Goal: Book appointment/travel/reservation

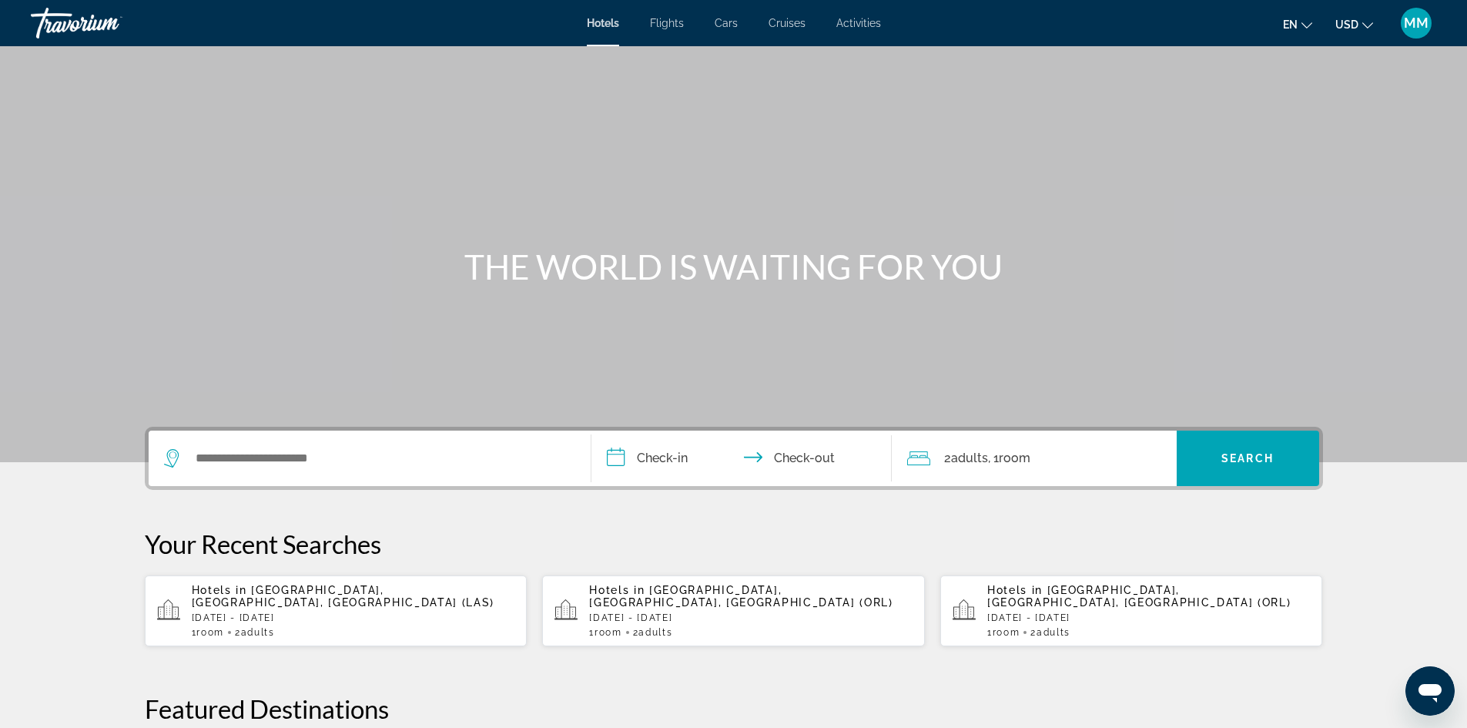
click at [732, 27] on span "Cars" at bounding box center [725, 23] width 23 height 12
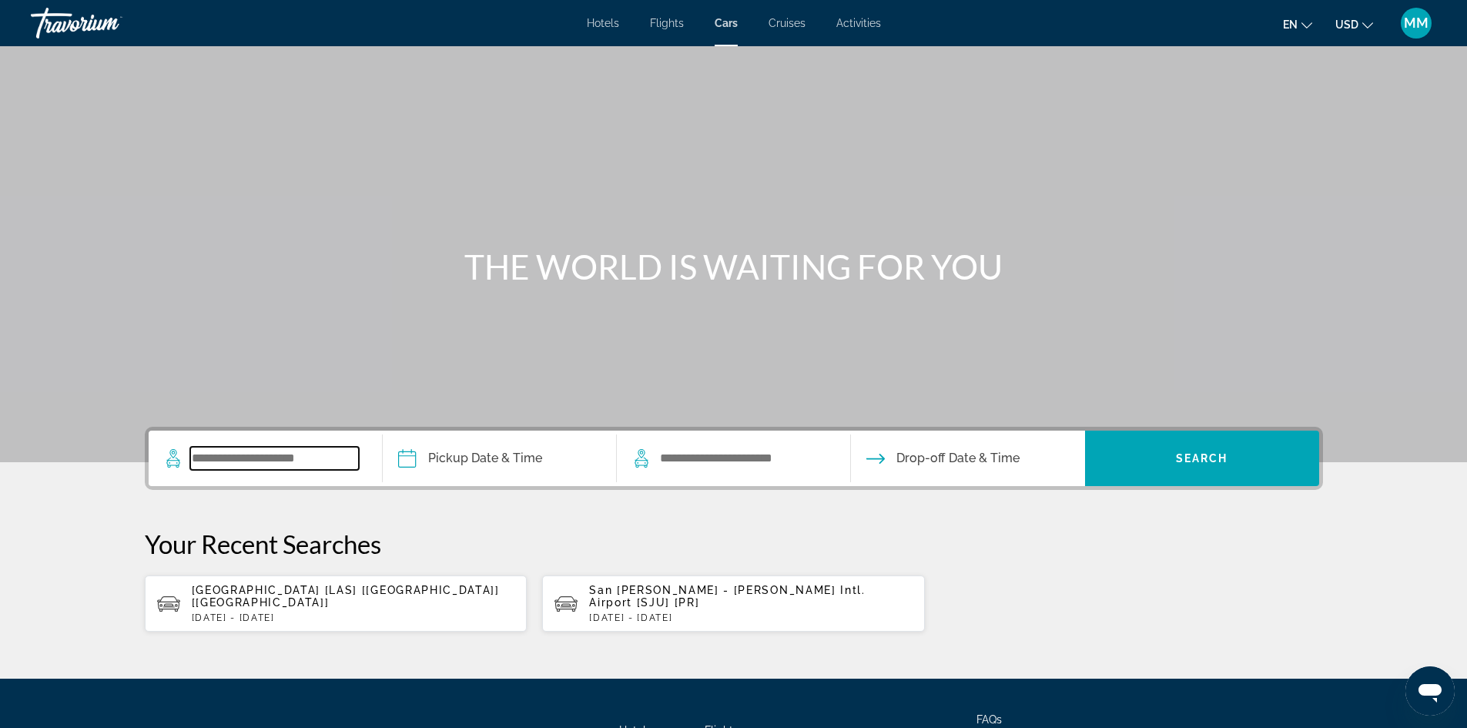
click at [323, 458] on input "Search widget" at bounding box center [274, 458] width 169 height 23
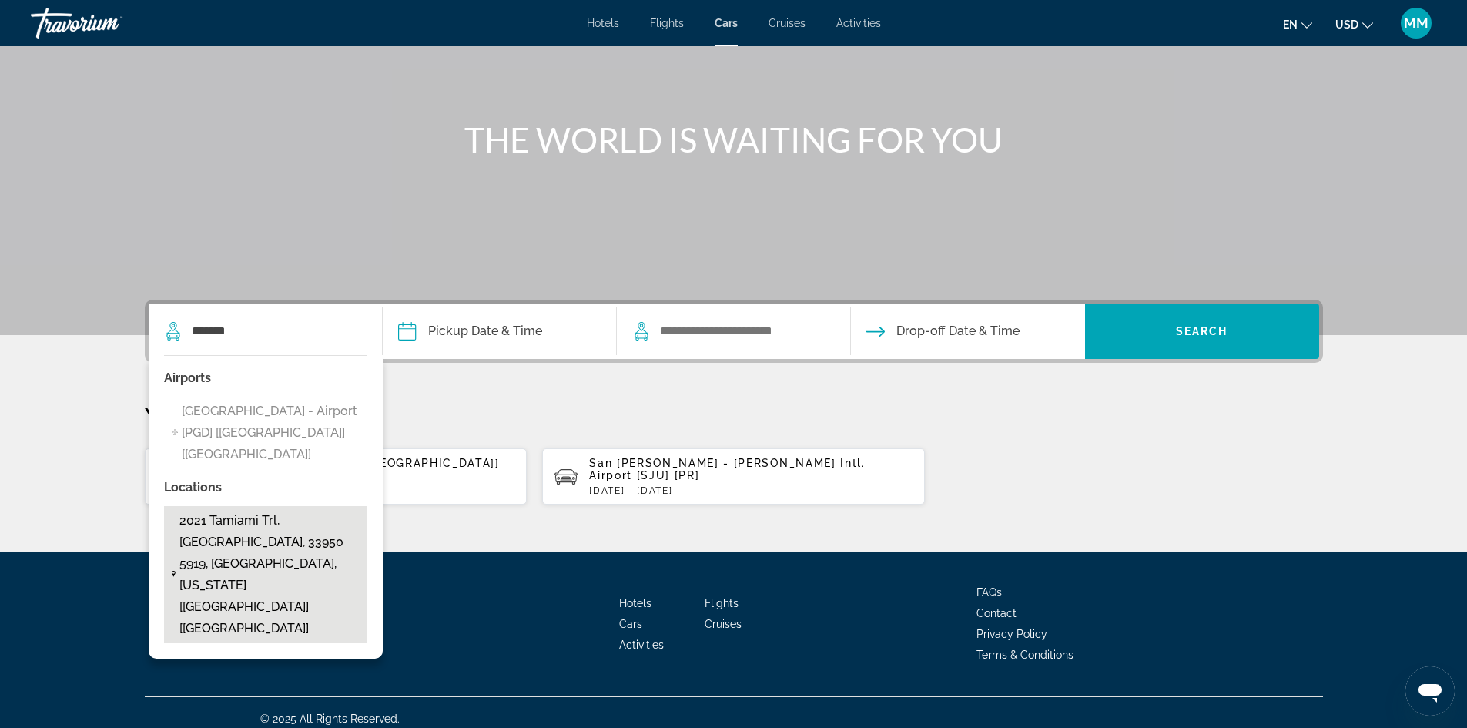
click at [323, 510] on span "2021 Tamiami Trl, Punta Gorda, 33950 5919, Fl, Florida [FL] [US]" at bounding box center [268, 574] width 179 height 129
type input "**********"
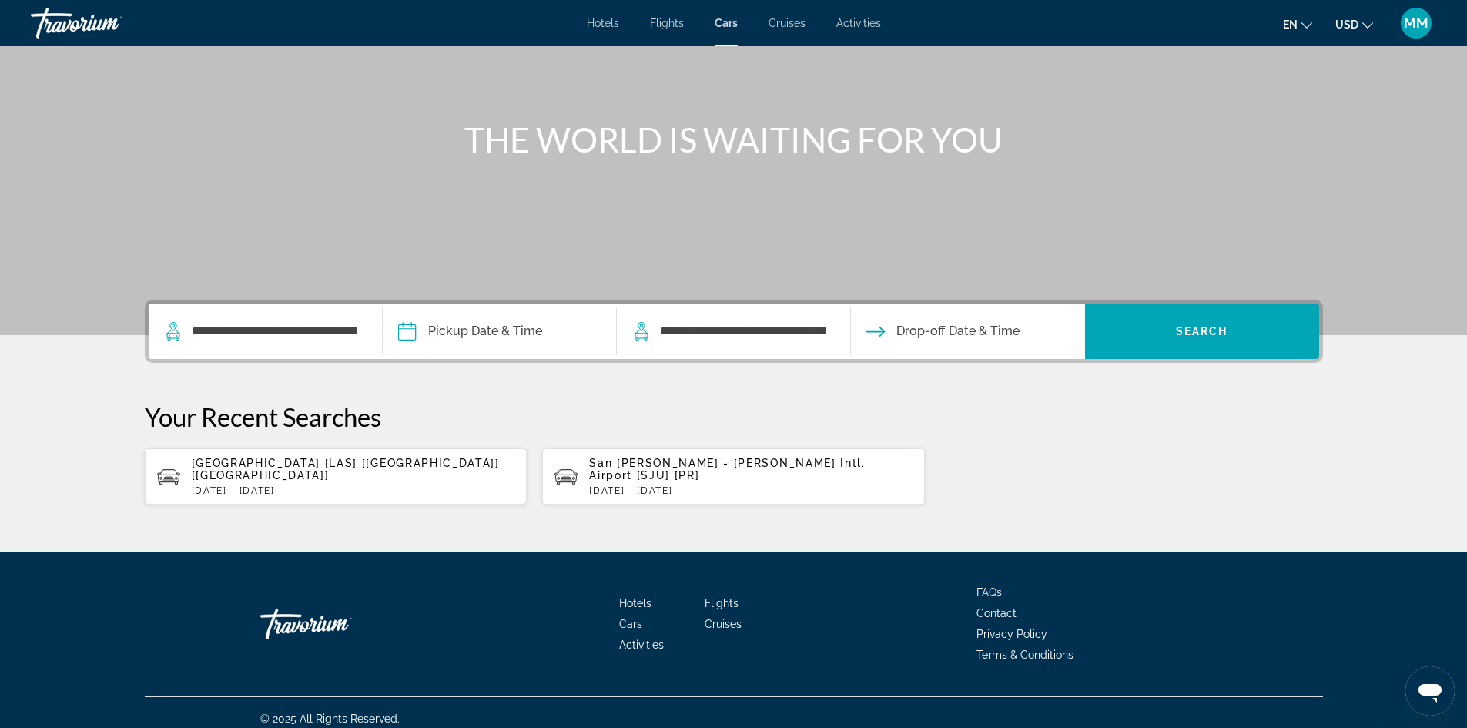
click at [499, 329] on input "Pickup date" at bounding box center [499, 333] width 240 height 60
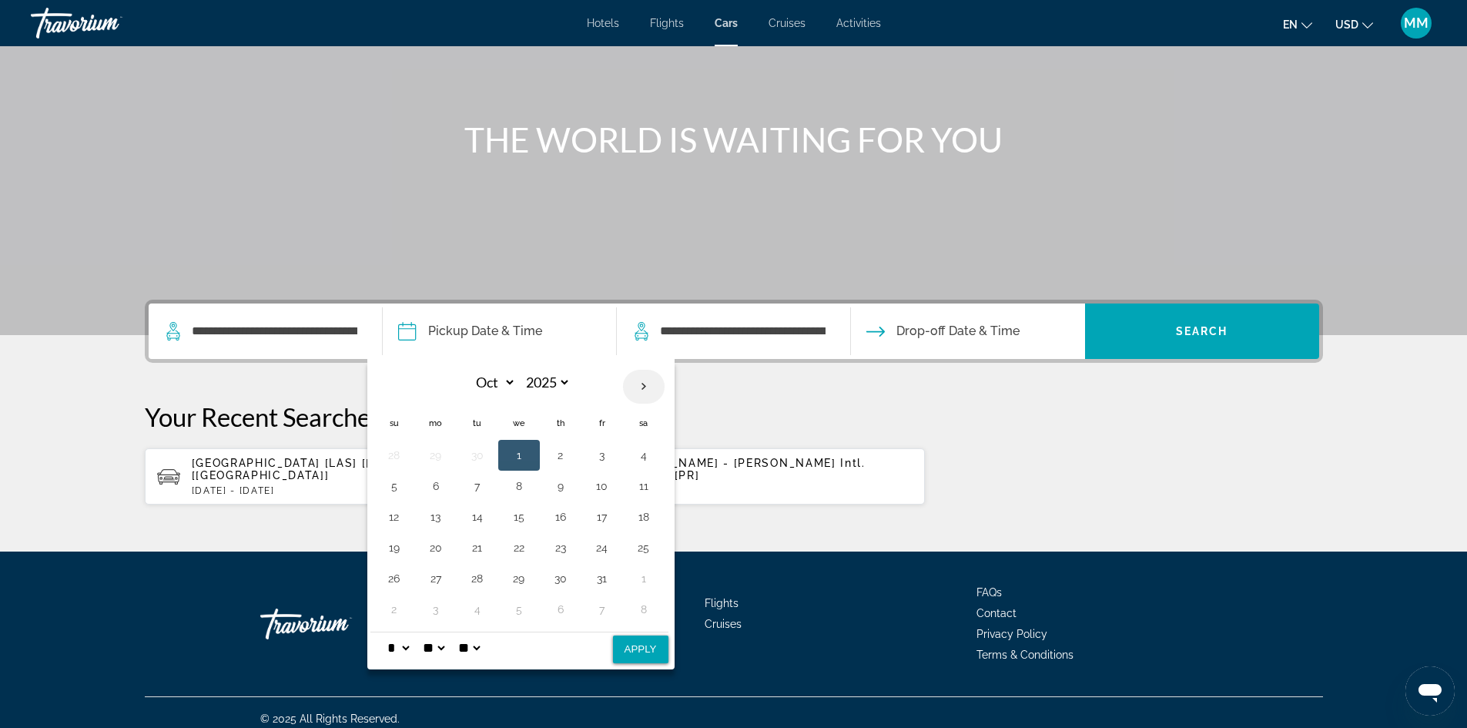
click at [635, 382] on th "Next month" at bounding box center [644, 387] width 42 height 34
select select "**"
click at [396, 610] on button "30" at bounding box center [394, 609] width 25 height 22
click at [634, 652] on button "Apply" at bounding box center [640, 649] width 55 height 28
type input "**********"
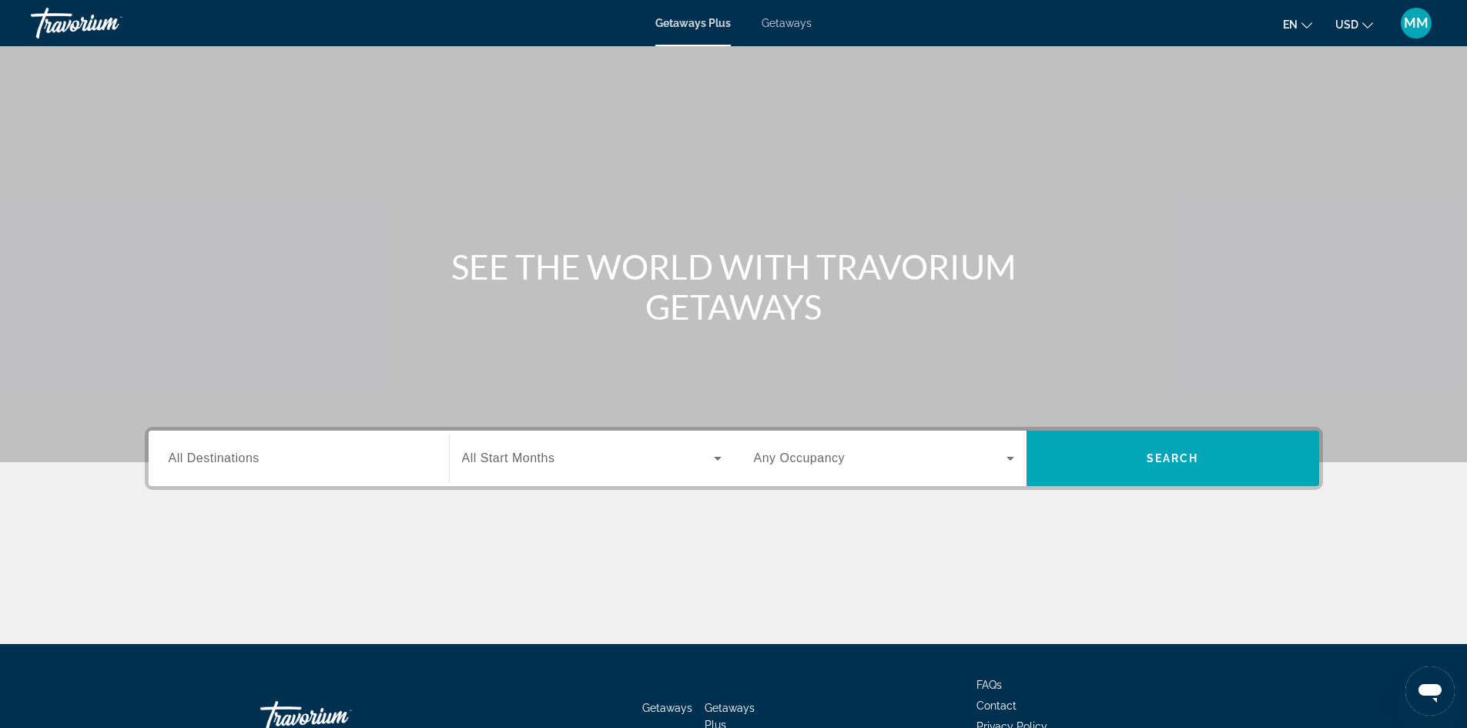
click at [286, 455] on input "Destination All Destinations" at bounding box center [299, 459] width 260 height 18
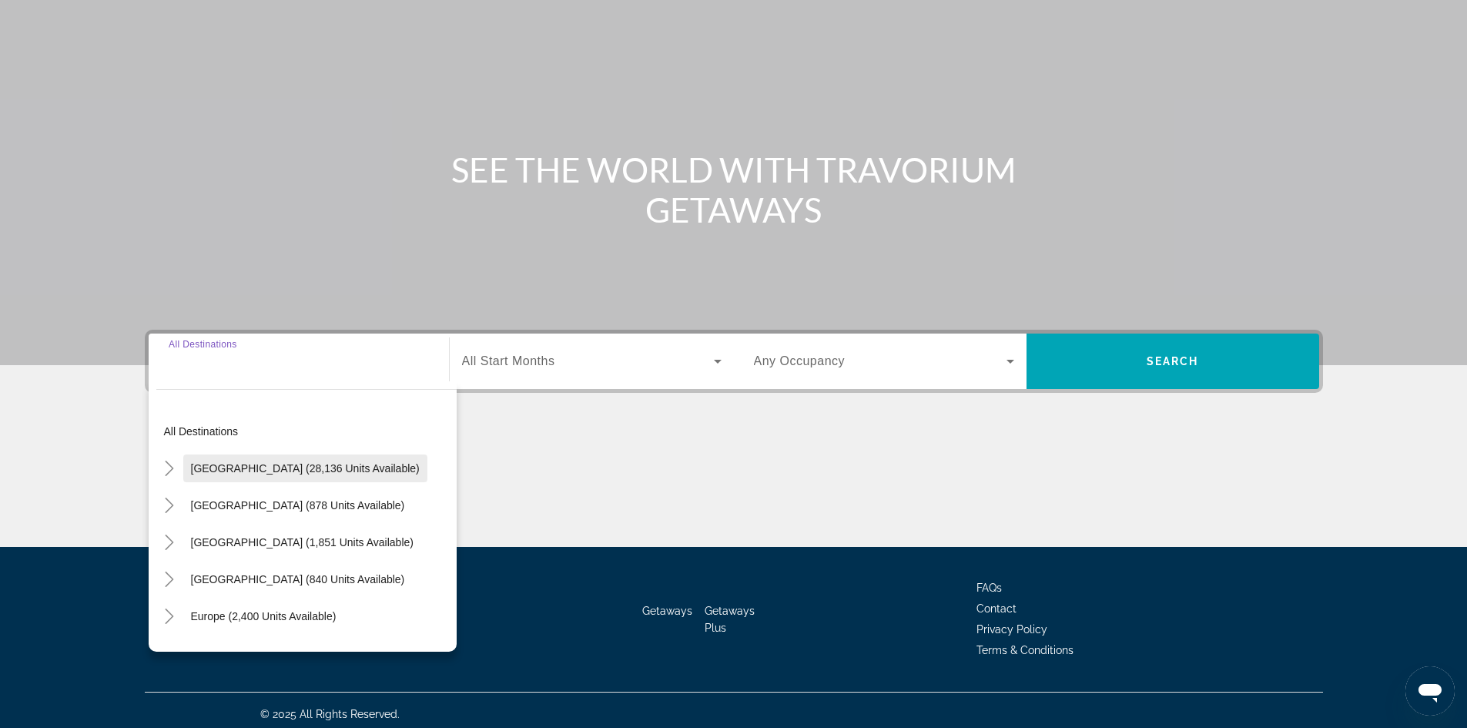
scroll to position [105, 0]
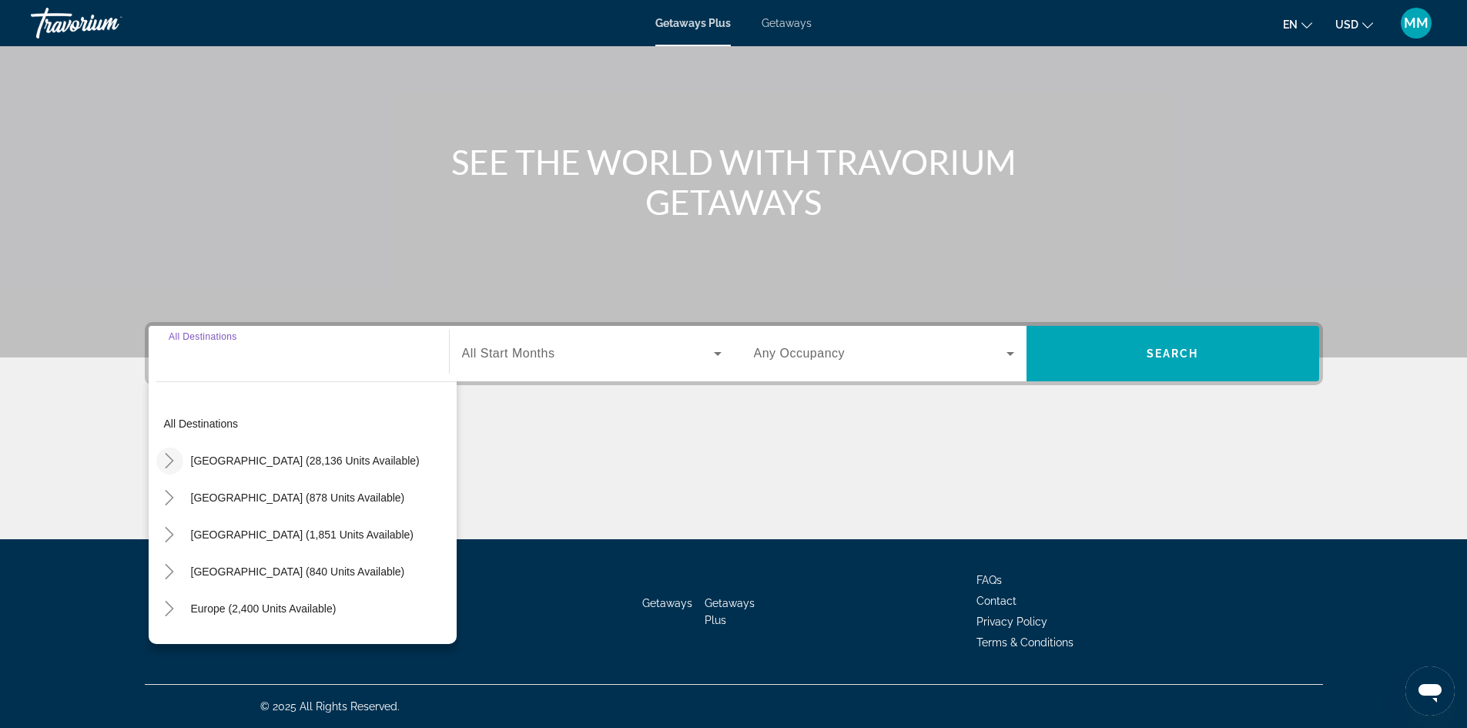
click at [163, 462] on icon "Toggle United States (28,136 units available)" at bounding box center [169, 460] width 15 height 15
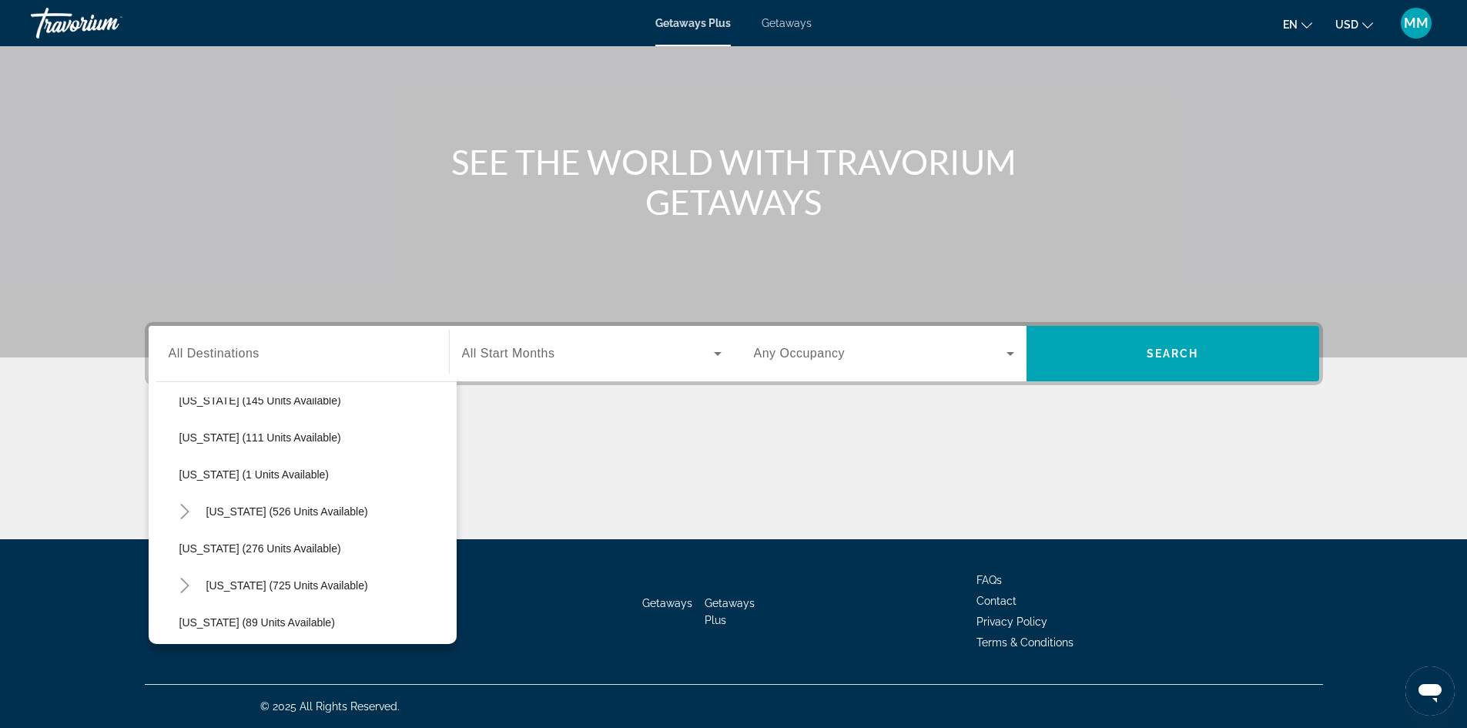
scroll to position [276, 0]
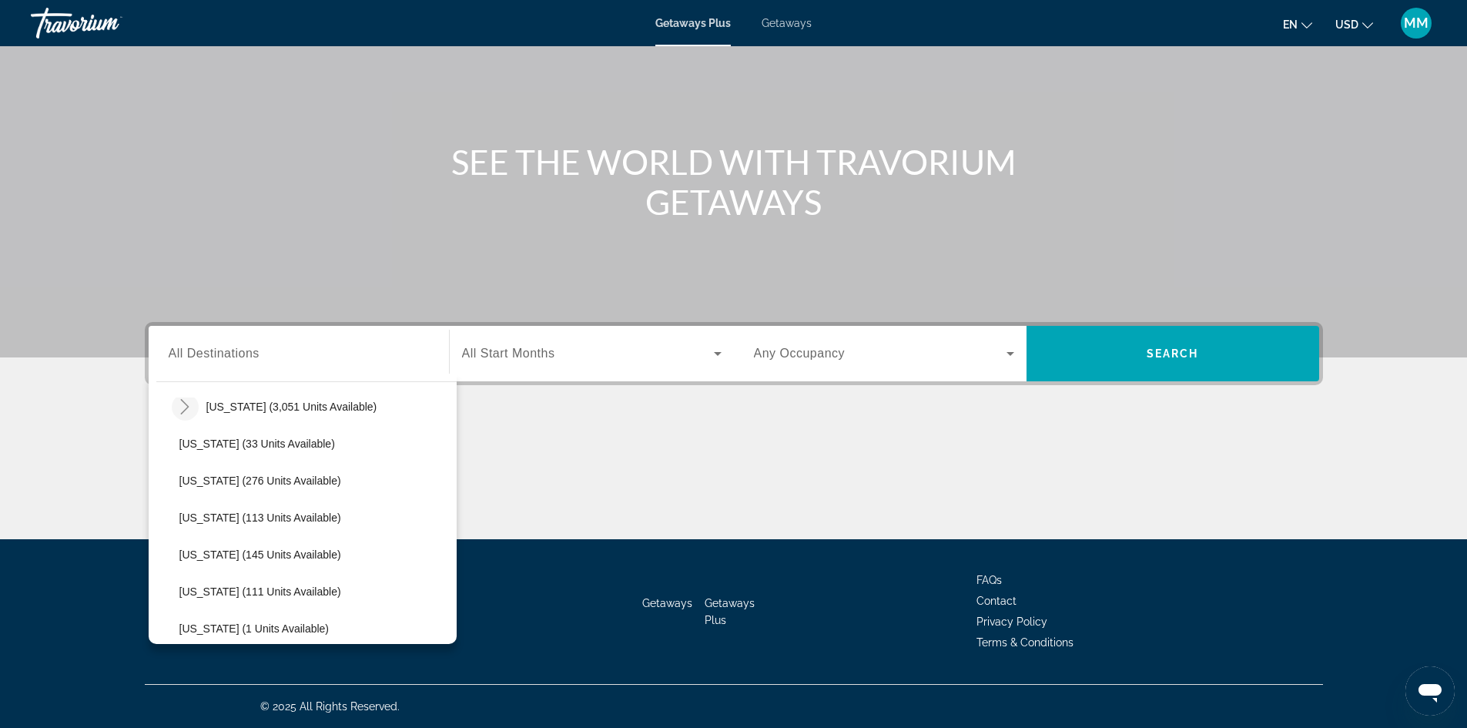
click at [184, 404] on icon "Toggle Florida (3,051 units available)" at bounding box center [184, 406] width 15 height 15
click at [230, 440] on span "Orlando & Disney Area (5,369 units available)" at bounding box center [306, 443] width 222 height 12
type input "**********"
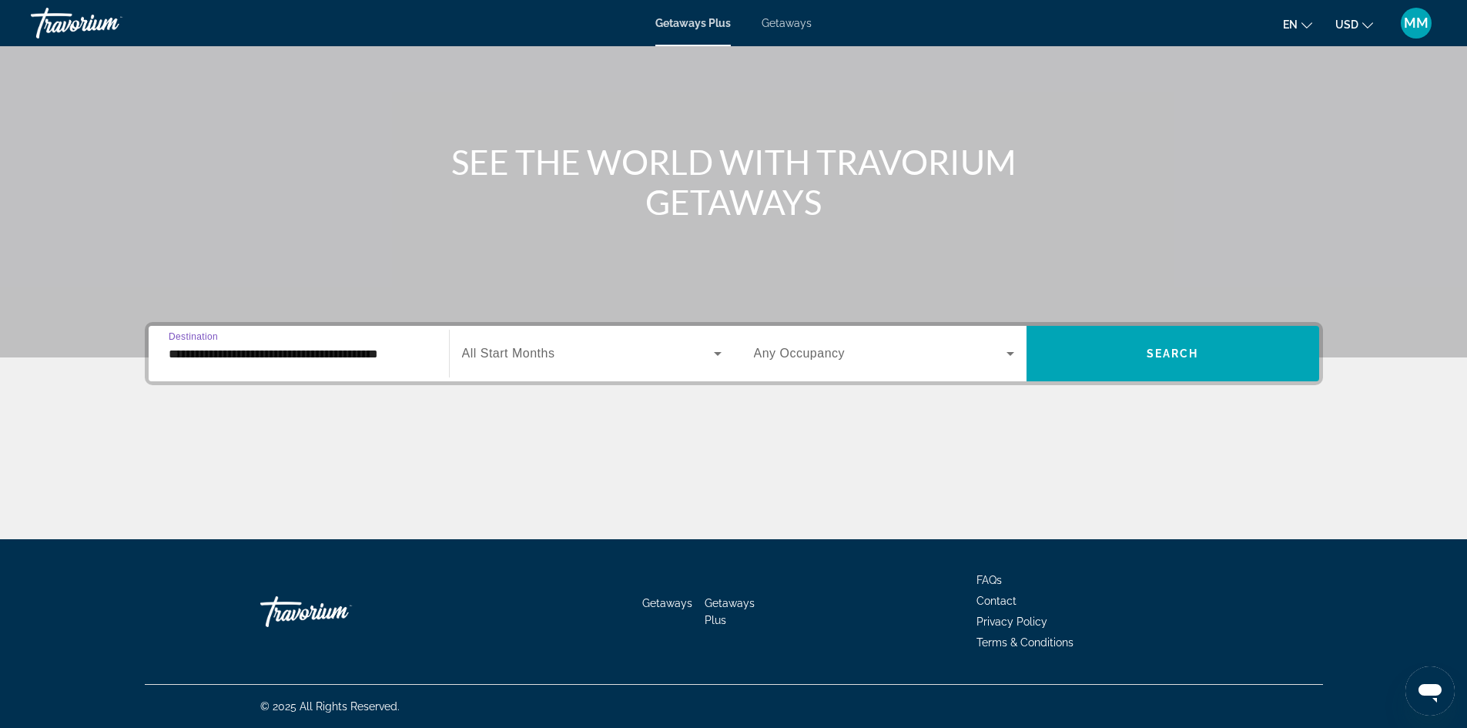
click at [566, 358] on span "Search widget" at bounding box center [588, 353] width 252 height 18
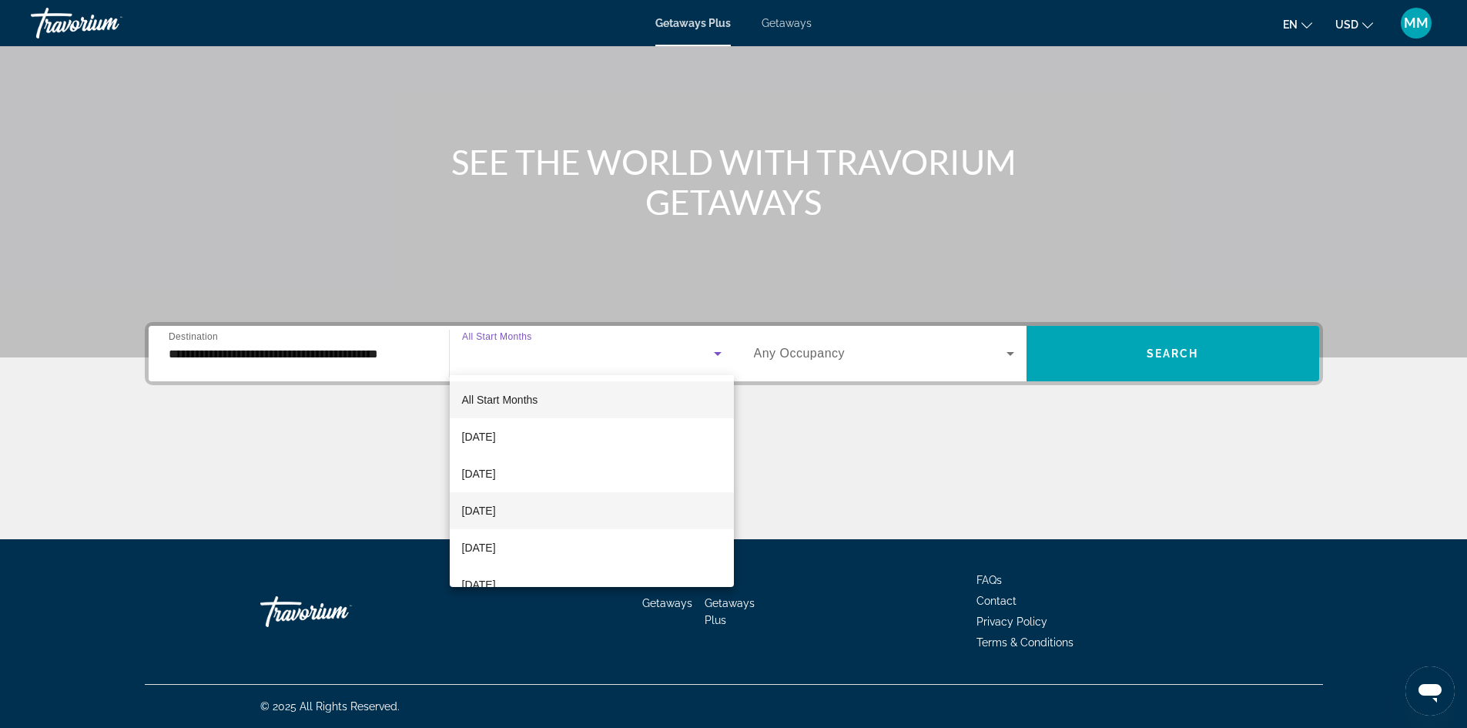
scroll to position [77, 0]
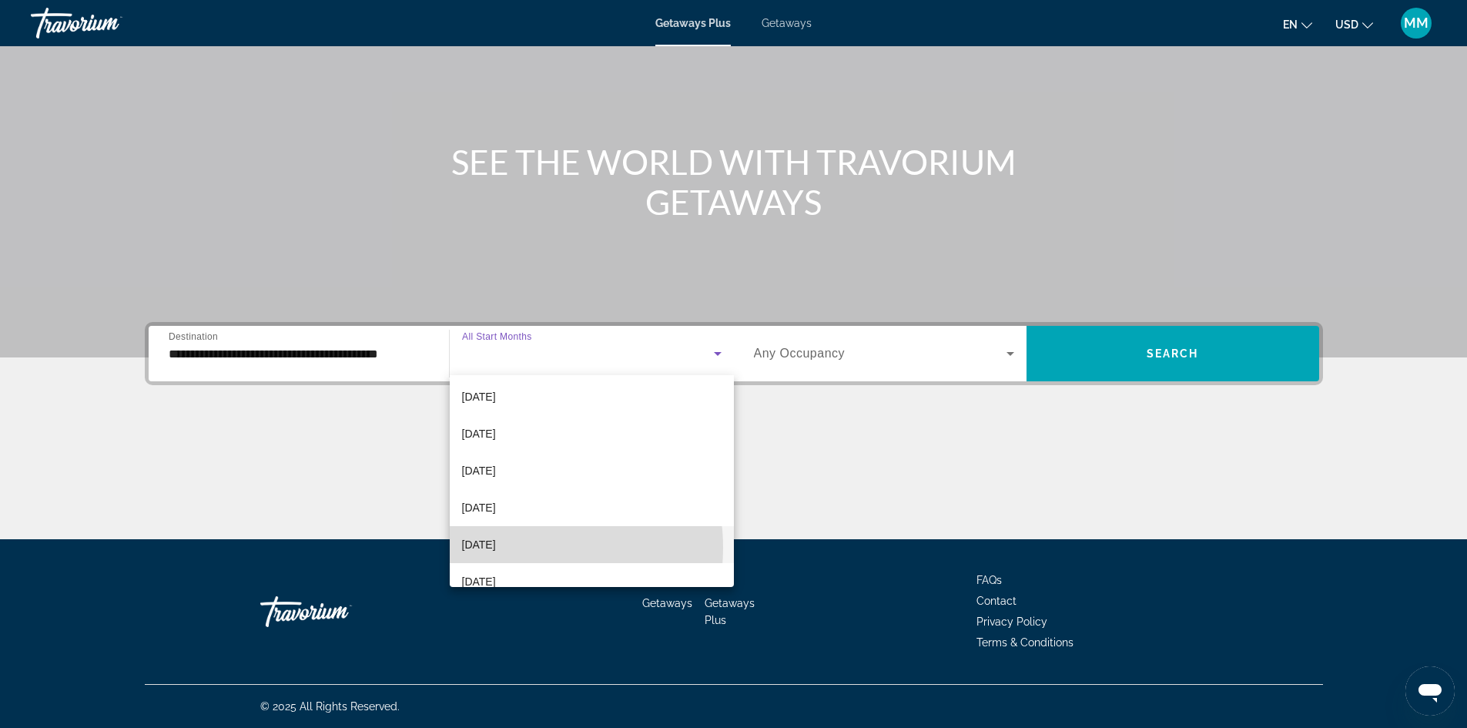
click at [496, 547] on span "[DATE]" at bounding box center [479, 544] width 34 height 18
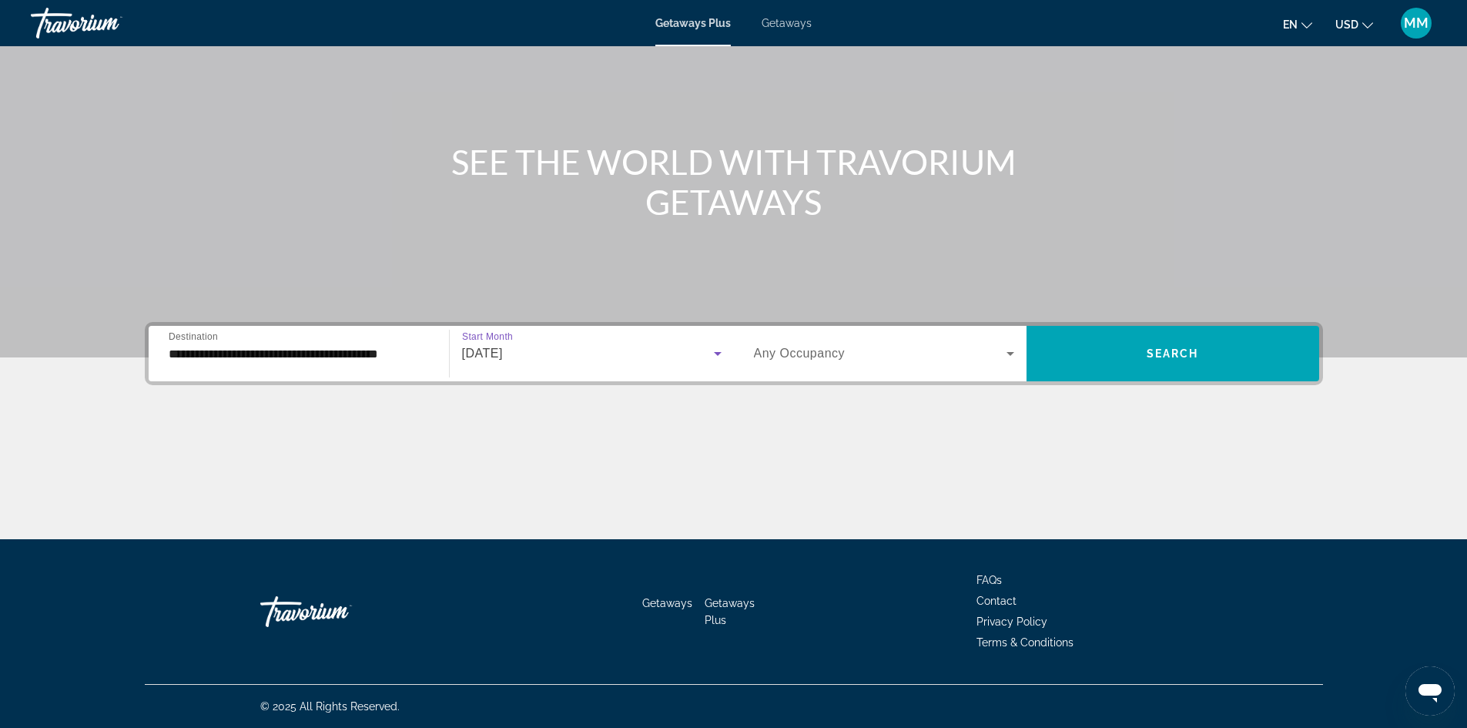
click at [835, 355] on span "Any Occupancy" at bounding box center [800, 352] width 92 height 13
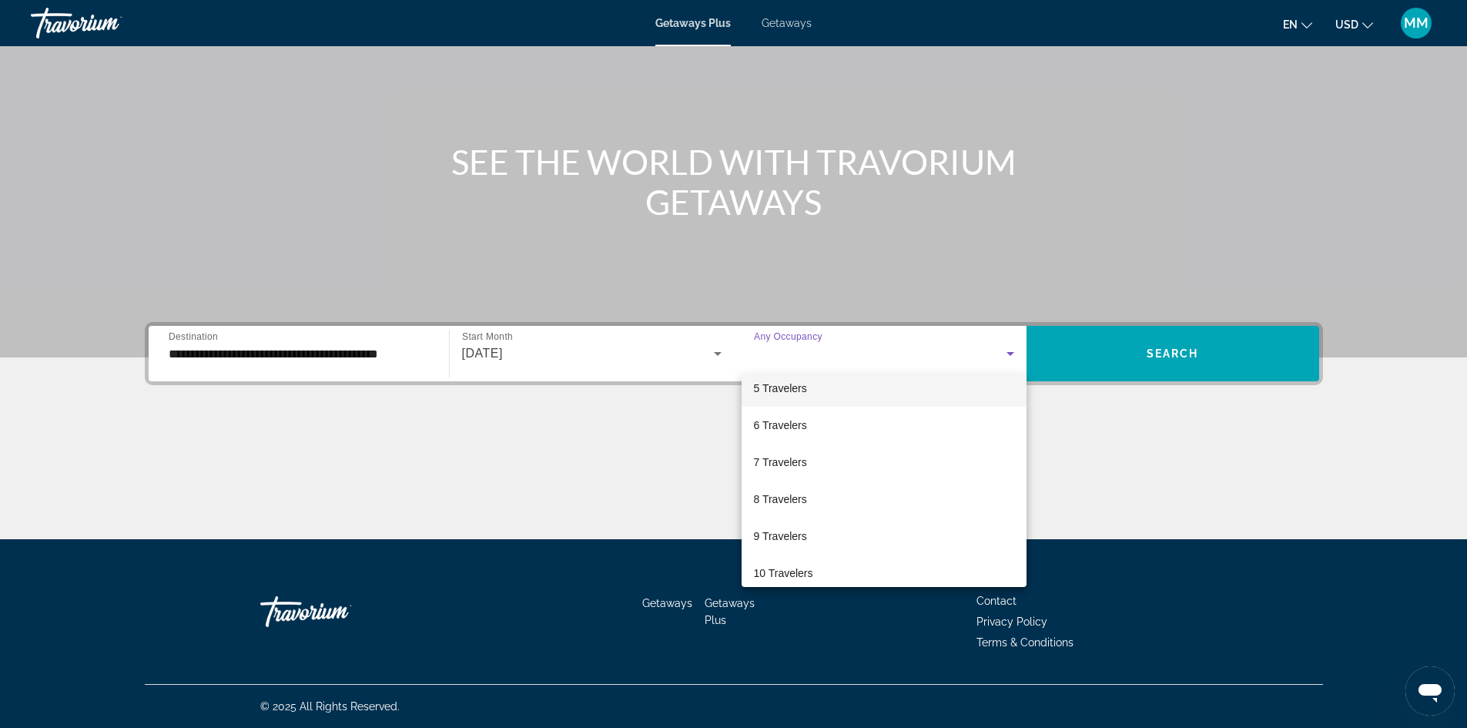
scroll to position [170, 0]
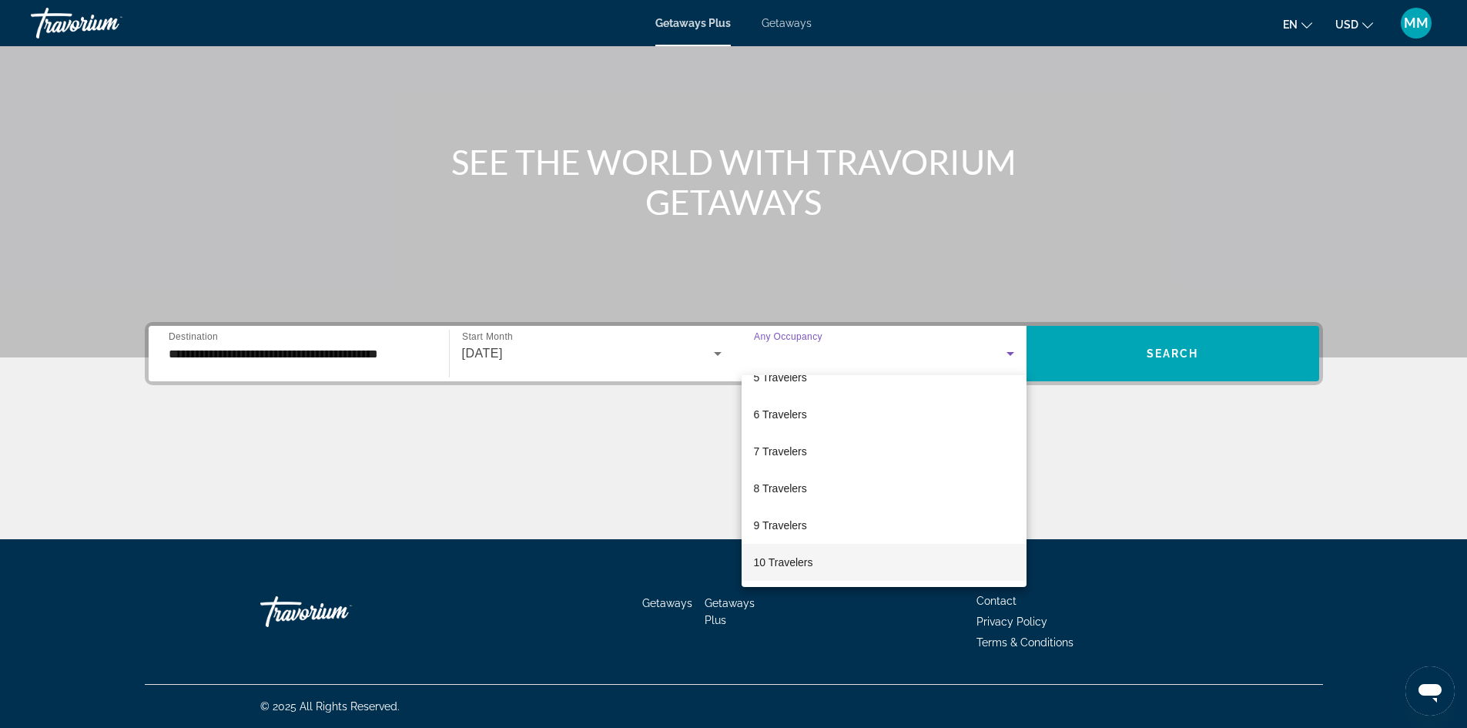
click at [804, 557] on span "10 Travelers" at bounding box center [783, 562] width 59 height 18
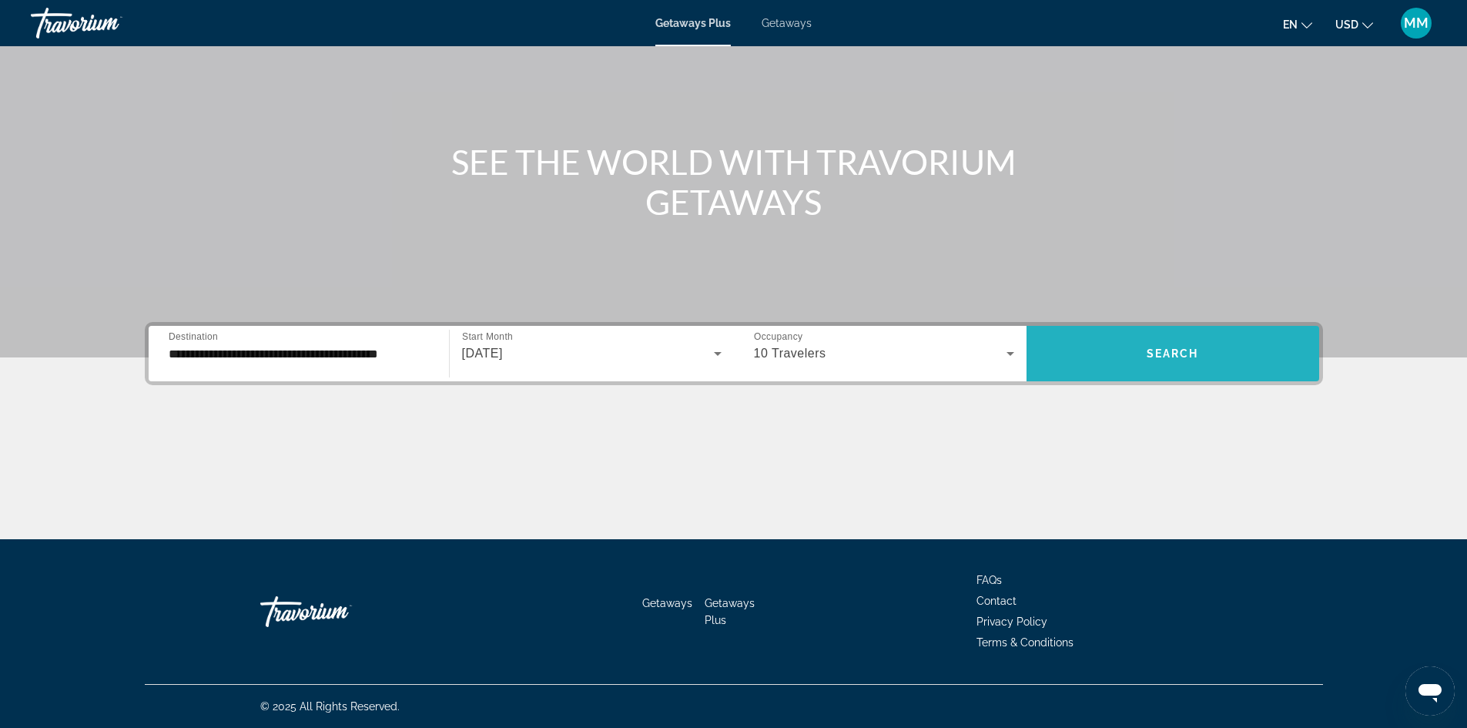
click at [1152, 347] on span "Search" at bounding box center [1172, 353] width 52 height 12
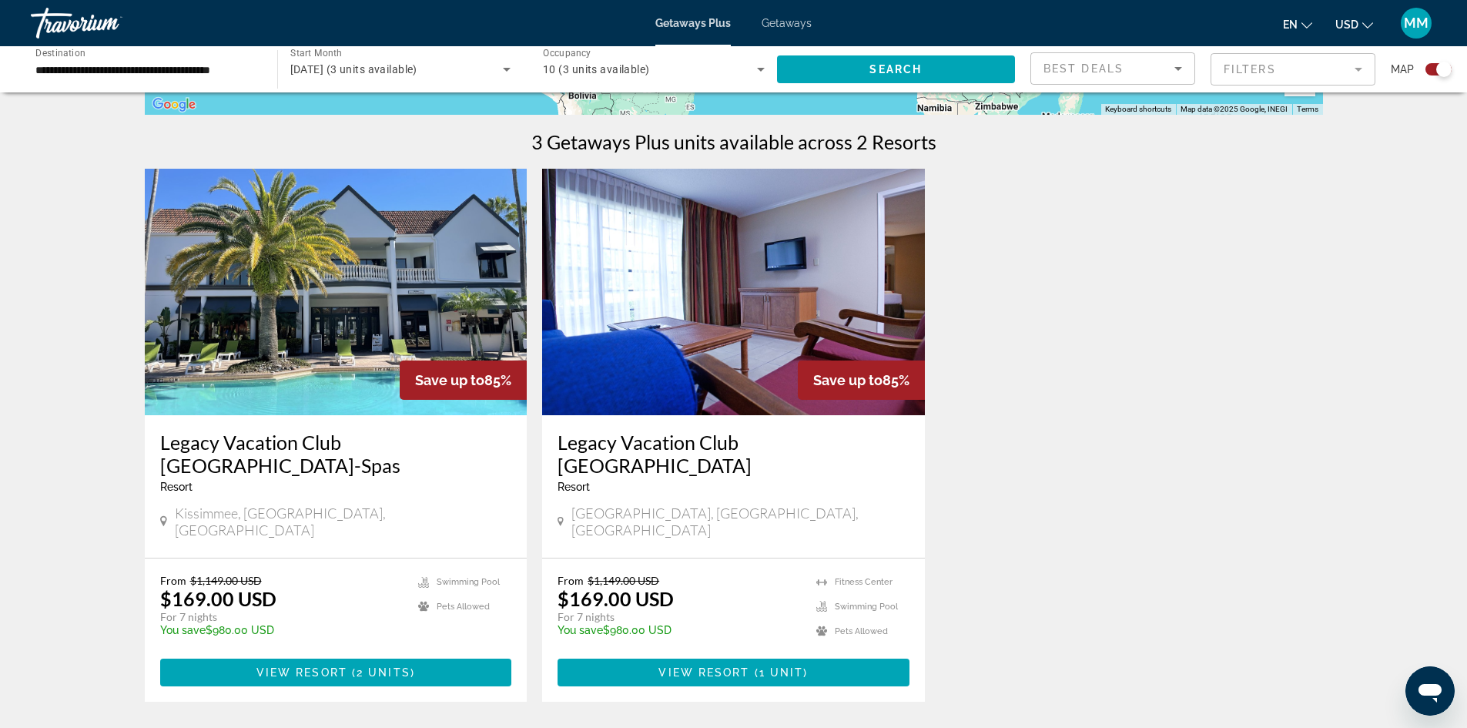
scroll to position [462, 0]
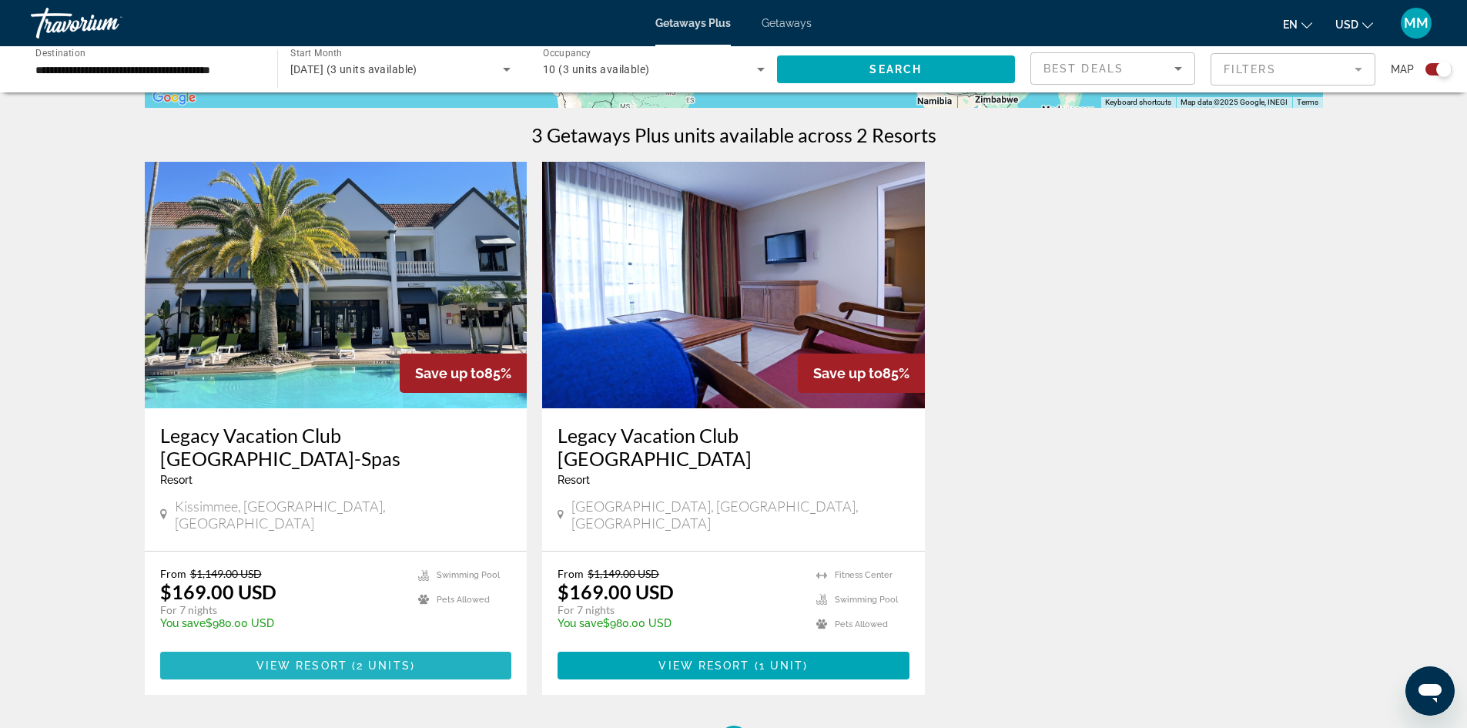
click at [323, 659] on span "View Resort" at bounding box center [301, 665] width 91 height 12
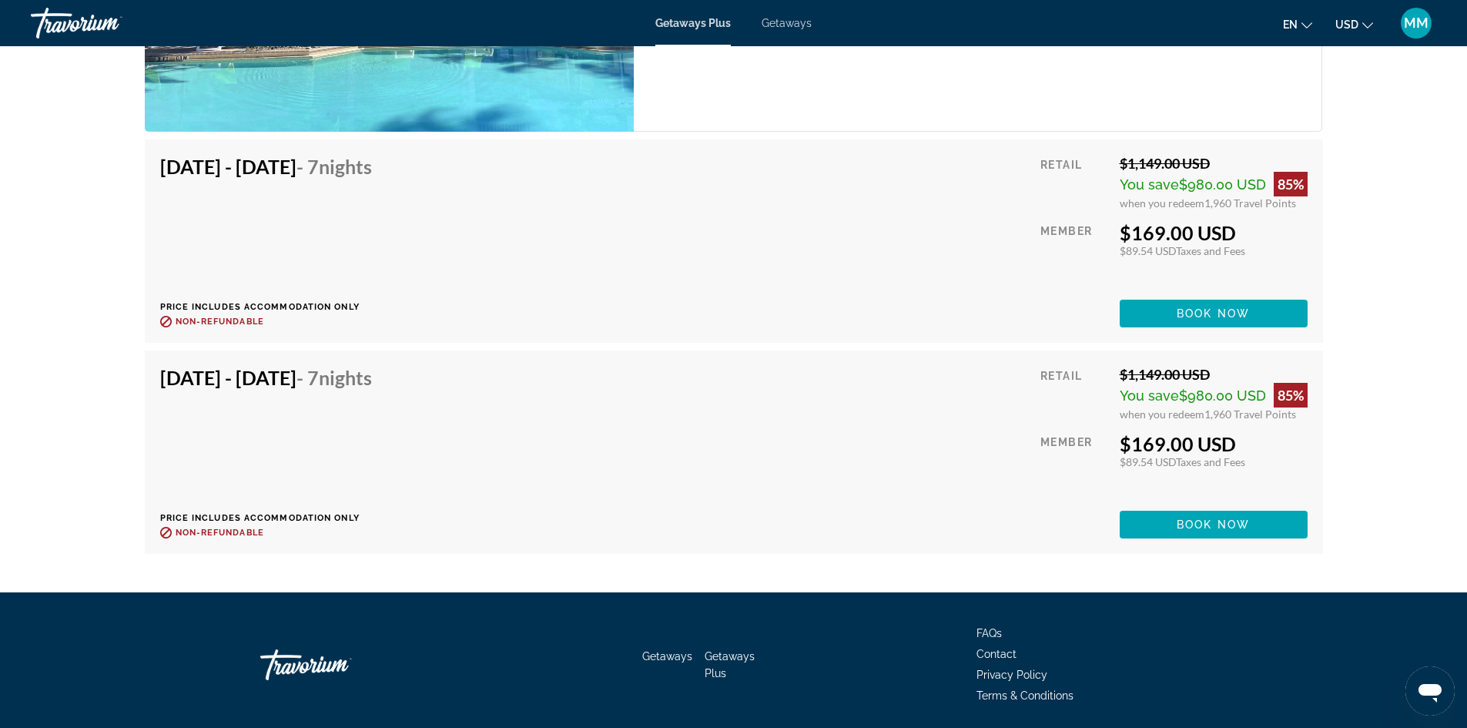
scroll to position [3324, 0]
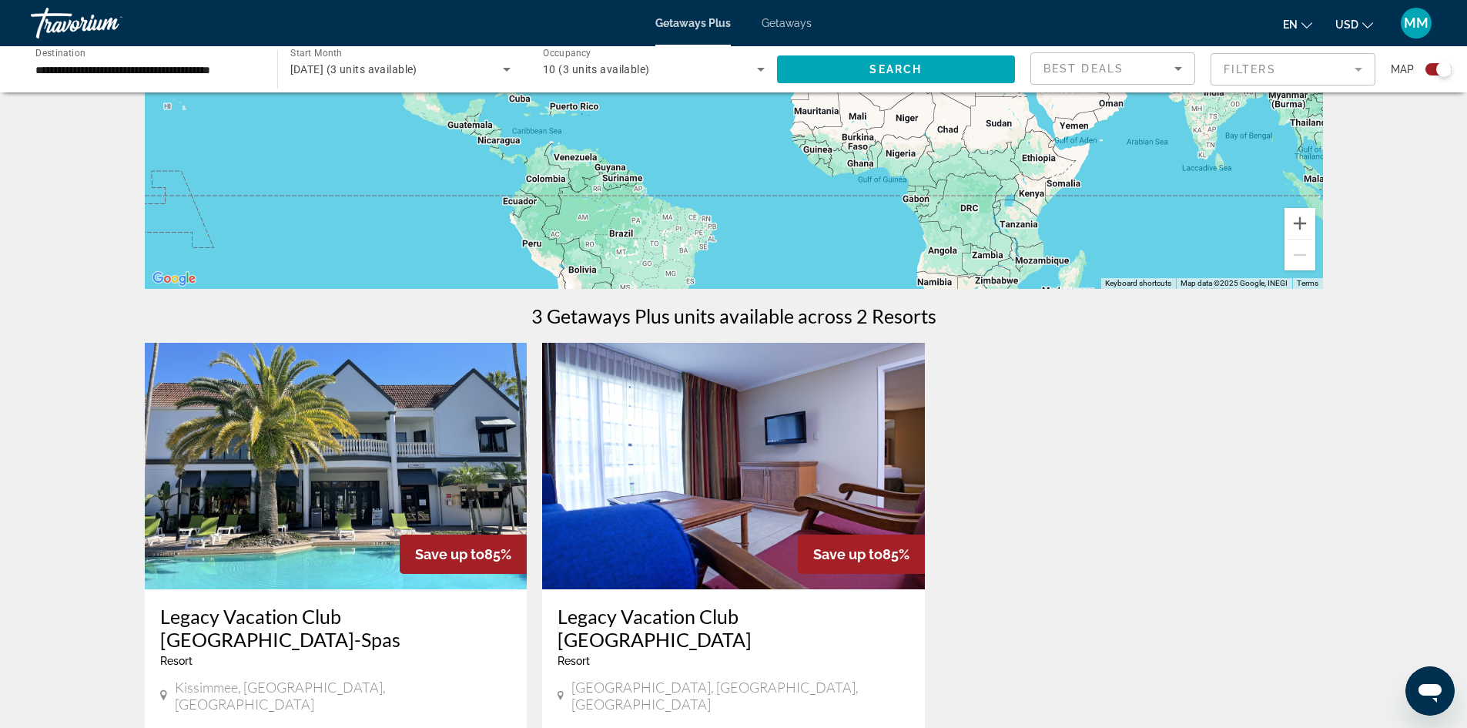
scroll to position [385, 0]
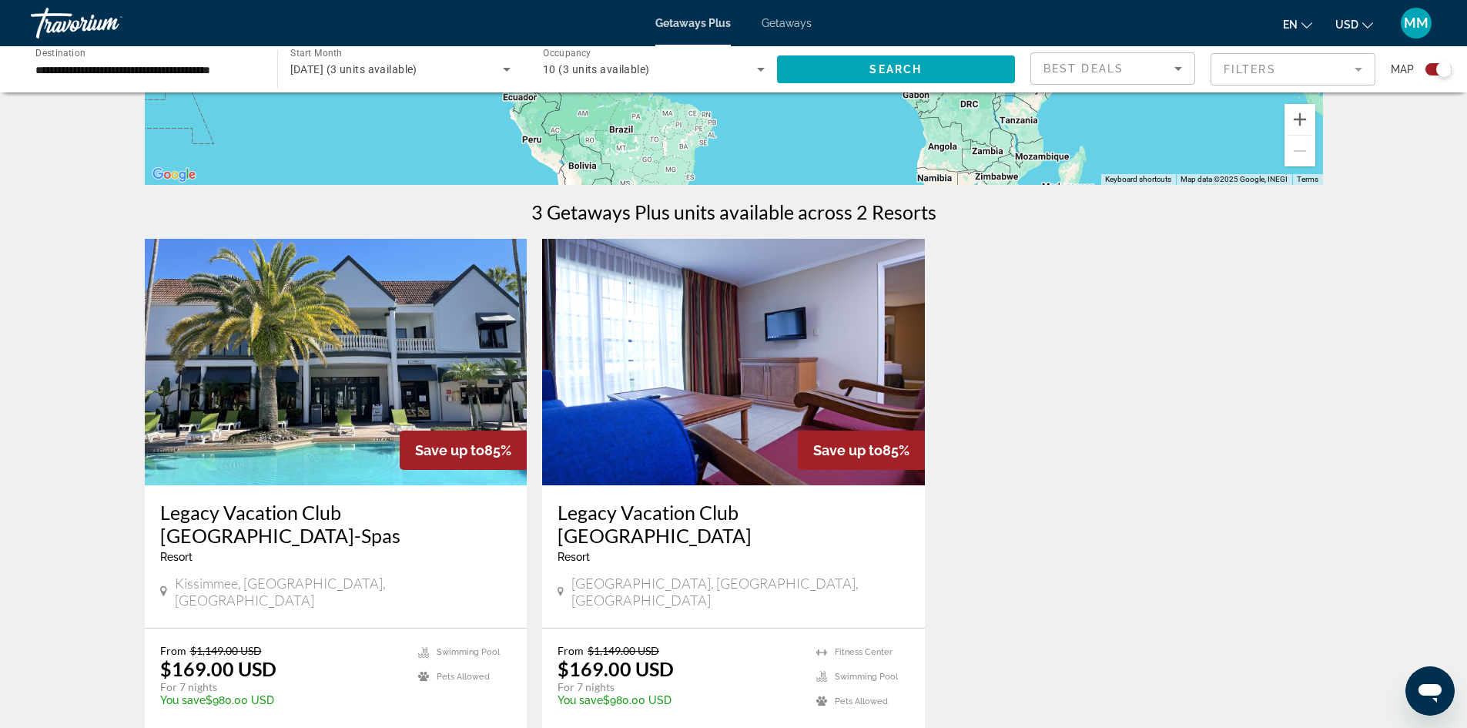
click at [732, 727] on span "View Resort" at bounding box center [703, 742] width 91 height 12
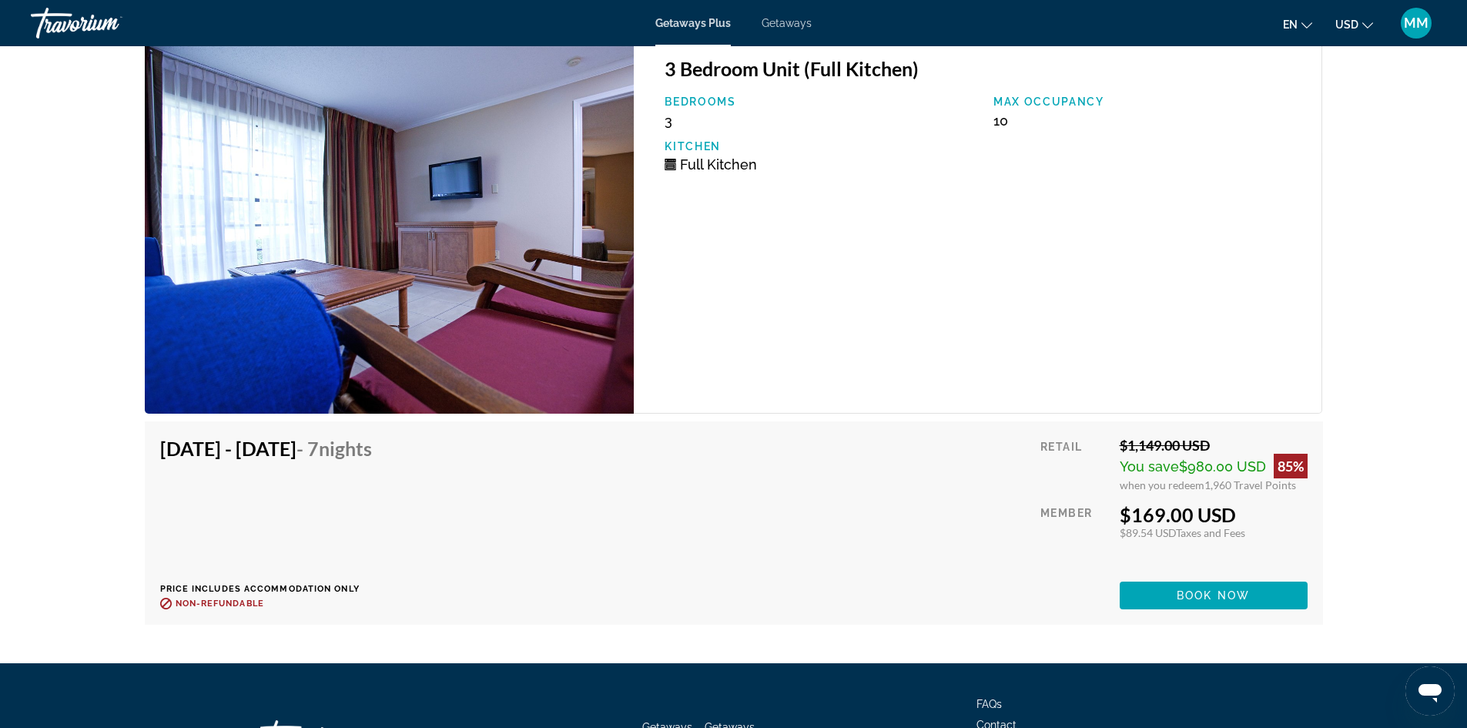
scroll to position [3002, 0]
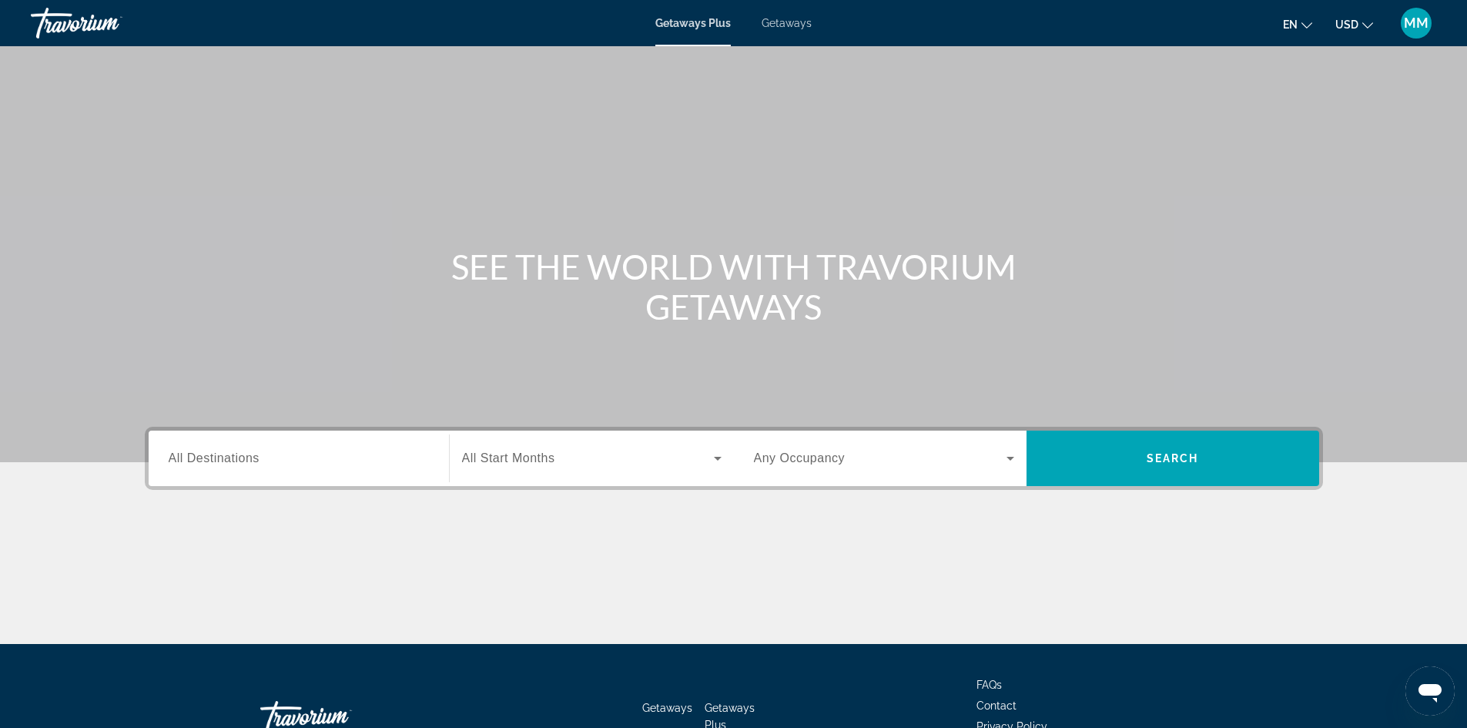
click at [785, 24] on span "Getaways" at bounding box center [786, 23] width 50 height 12
click at [323, 450] on input "Destination All Destinations" at bounding box center [299, 459] width 260 height 18
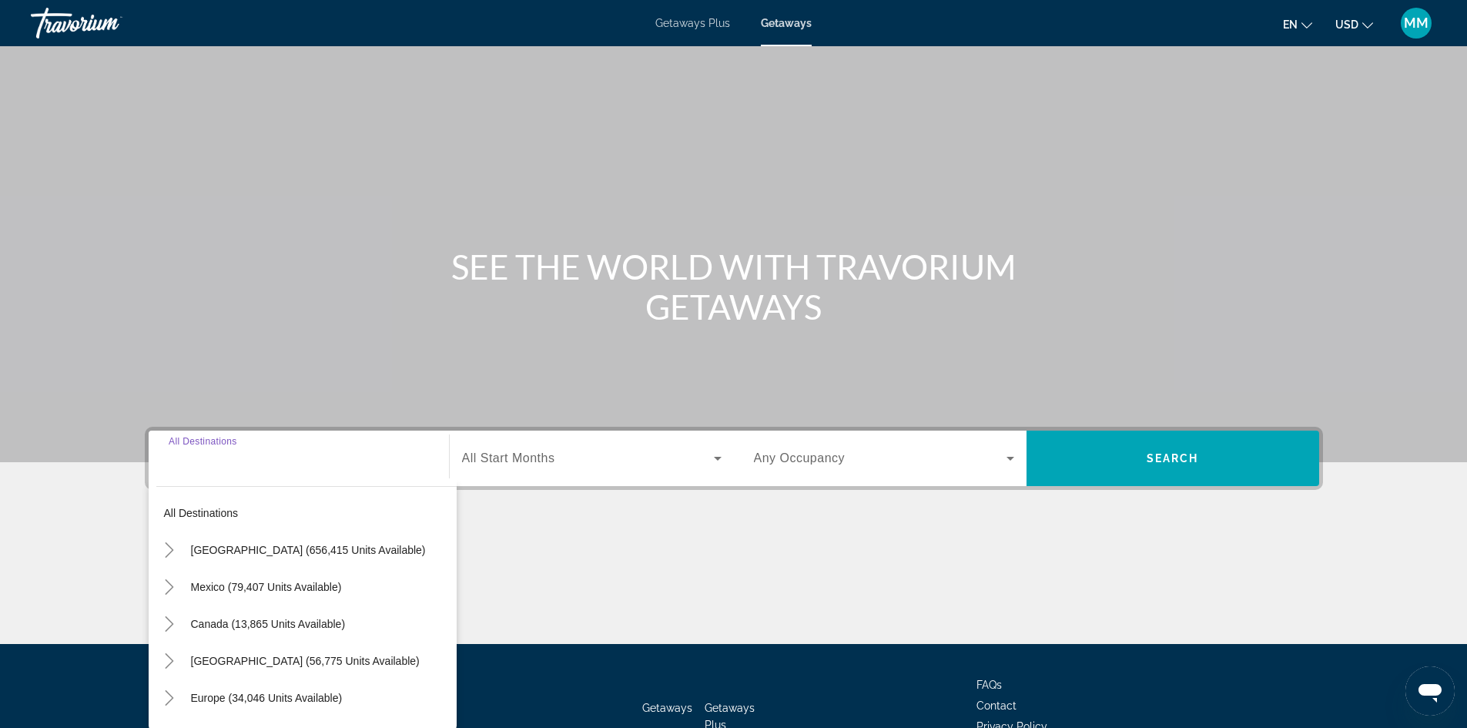
scroll to position [105, 0]
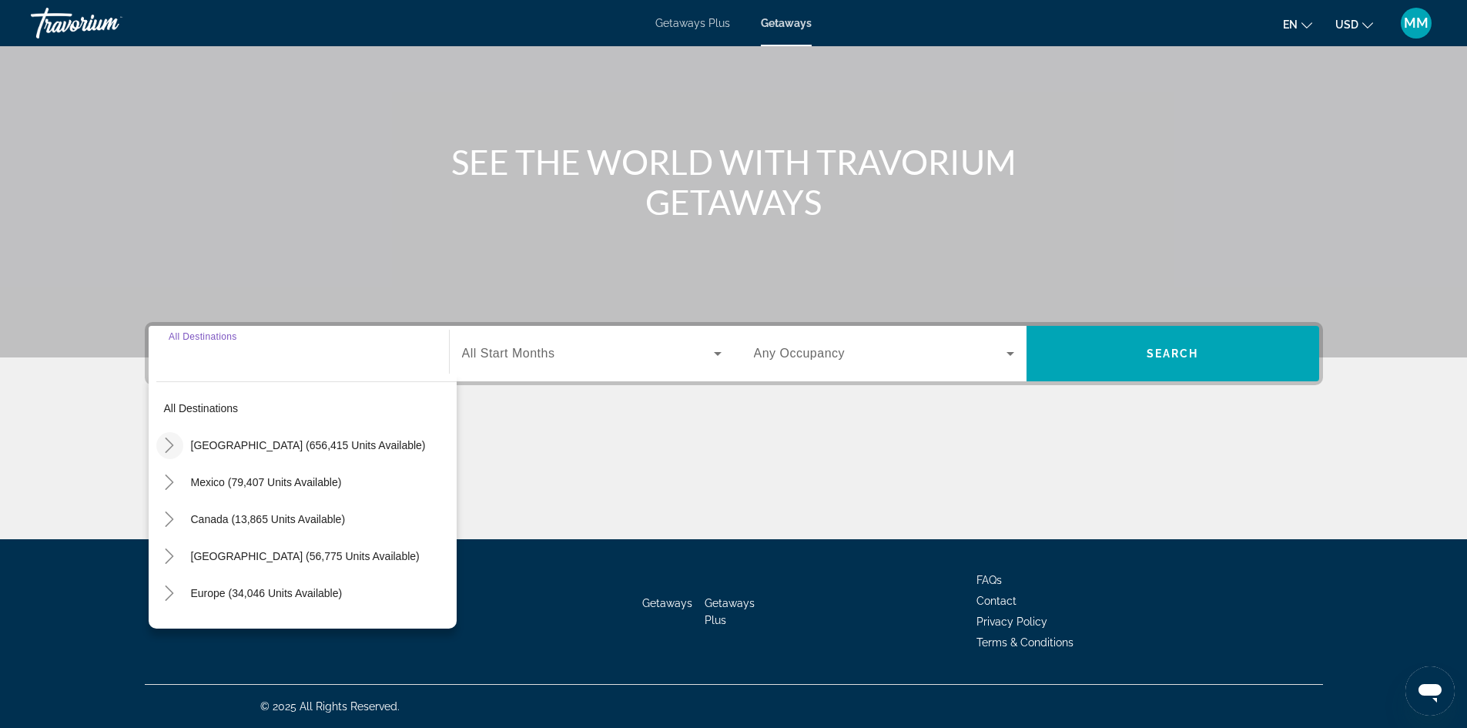
click at [171, 451] on mat-icon "Toggle United States (656,415 units available)" at bounding box center [169, 445] width 27 height 27
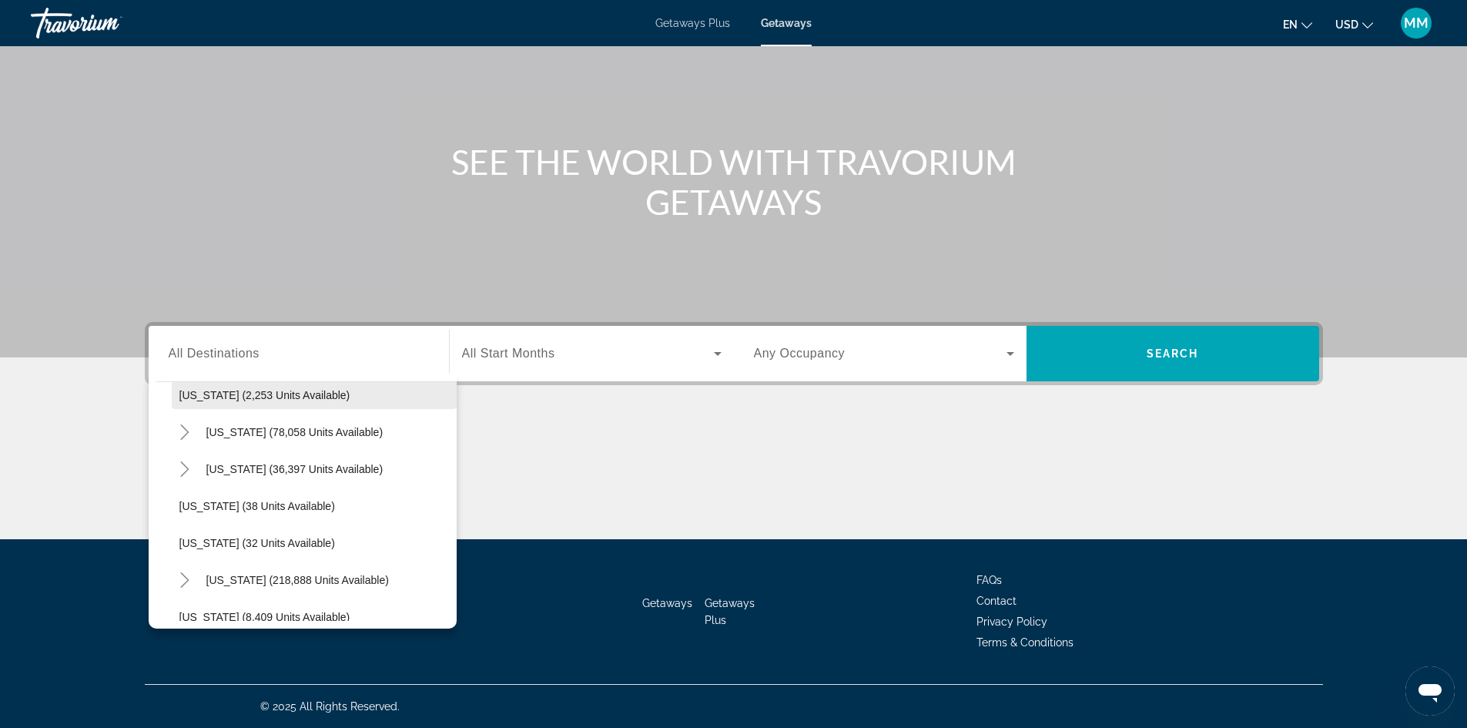
scroll to position [199, 0]
click at [182, 545] on icon "Toggle Florida (218,888 units available)" at bounding box center [184, 541] width 15 height 15
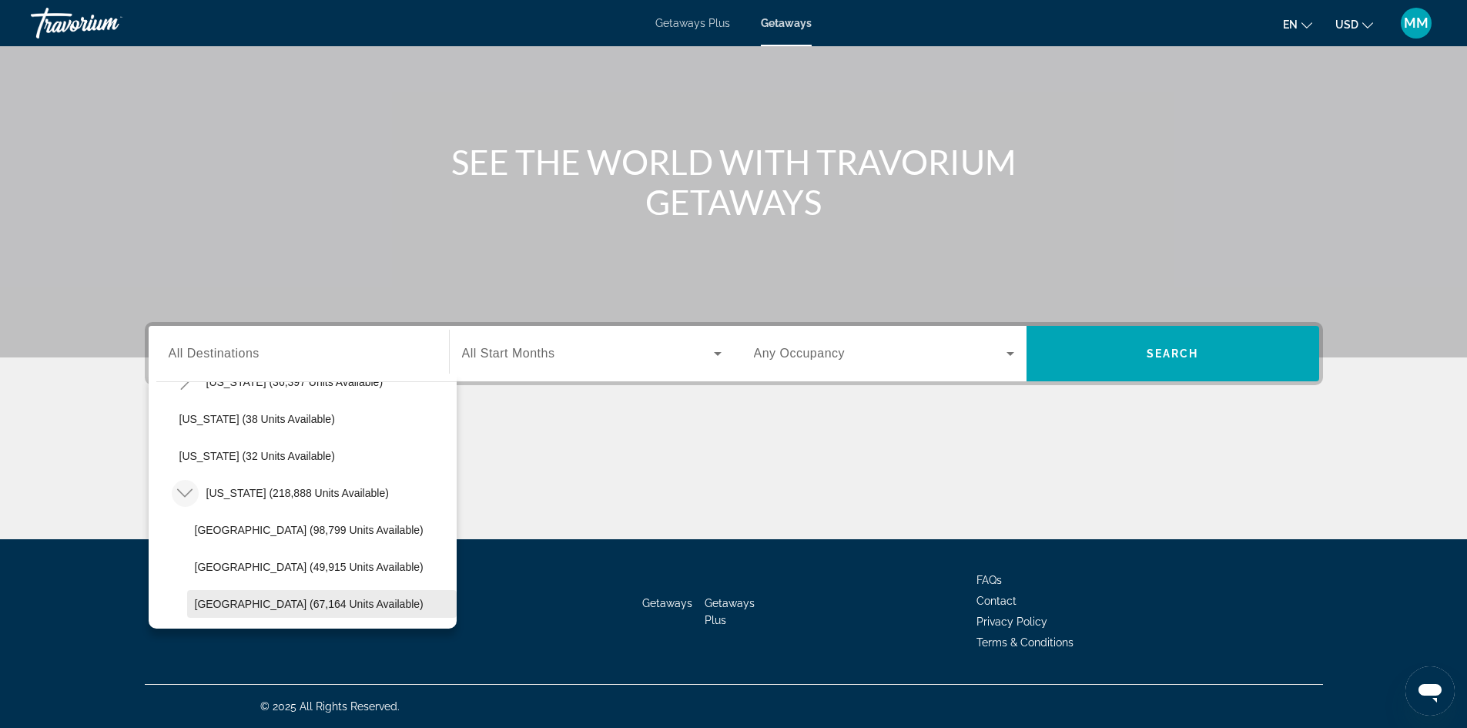
scroll to position [276, 0]
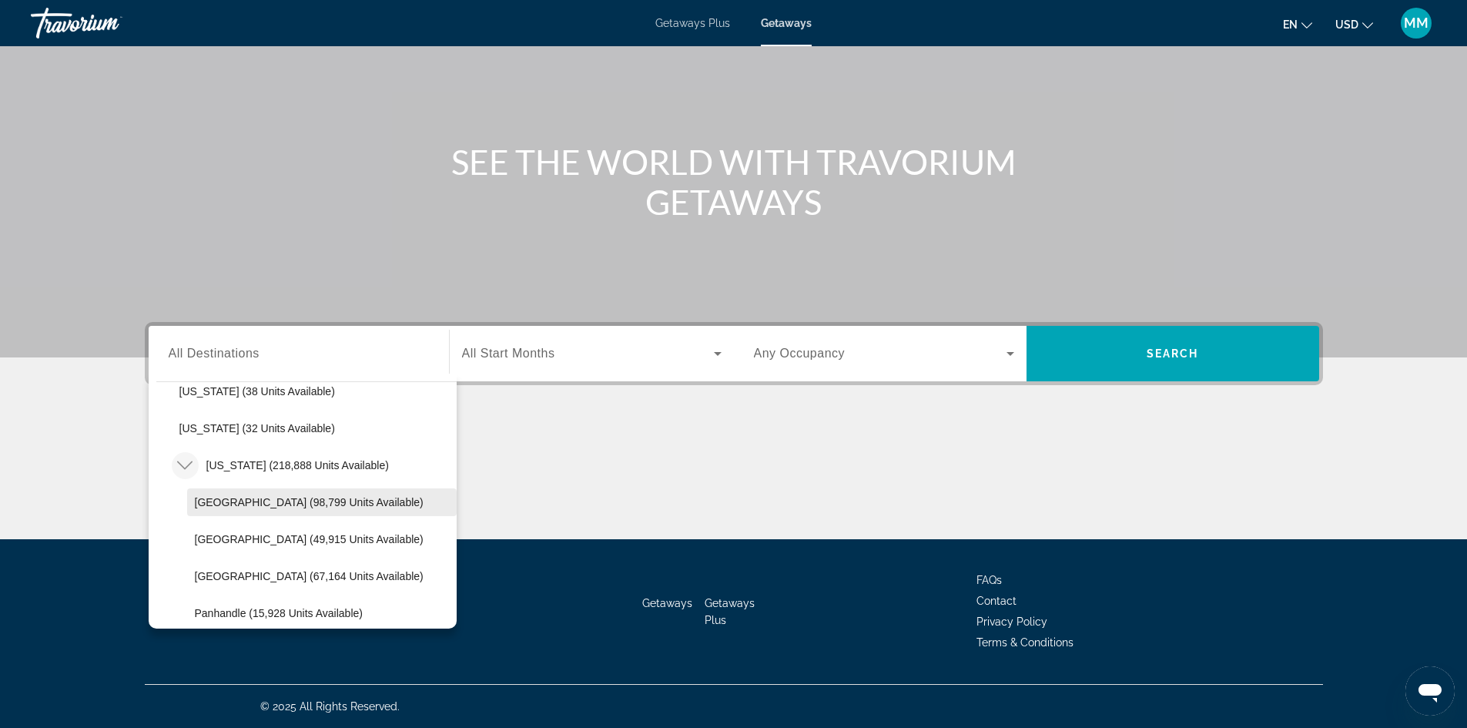
click at [271, 498] on span "[GEOGRAPHIC_DATA] (98,799 units available)" at bounding box center [309, 502] width 229 height 12
type input "**********"
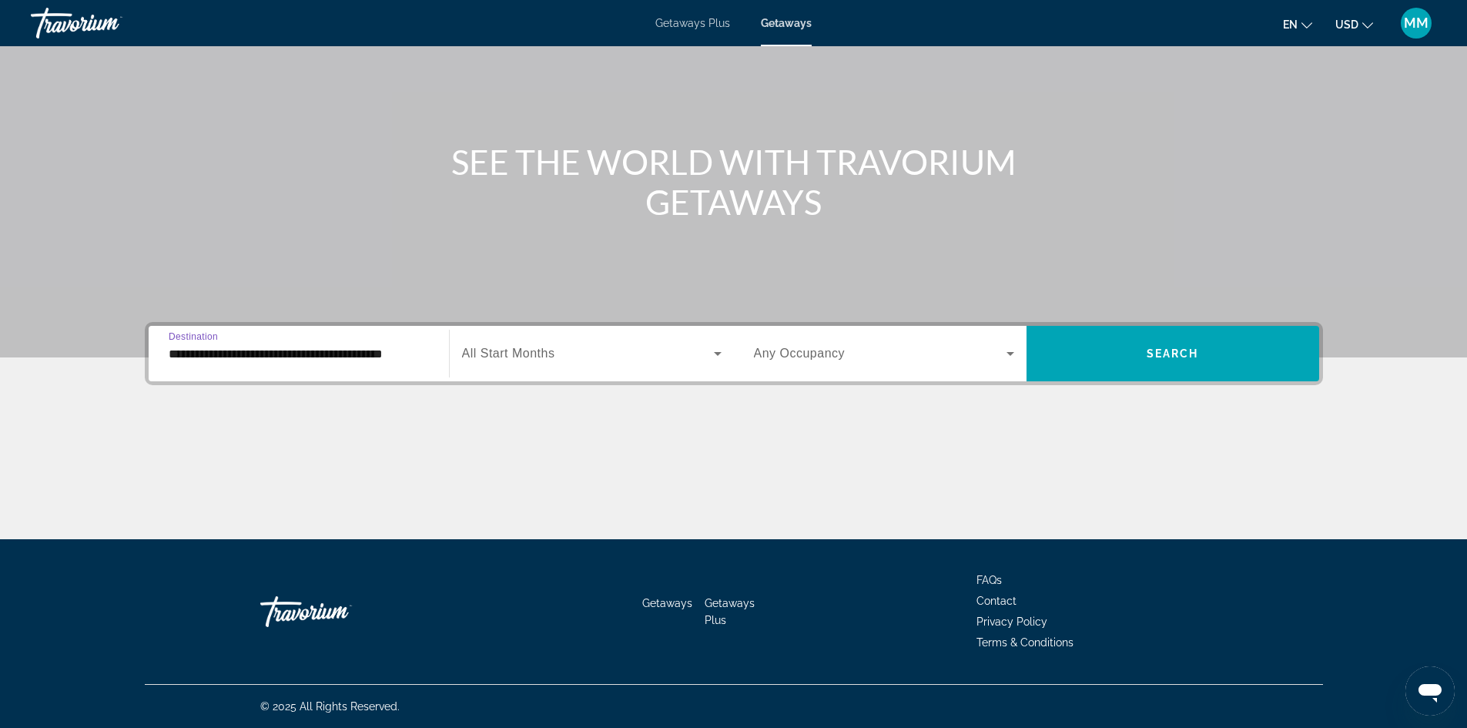
click at [571, 344] on span "Search widget" at bounding box center [588, 353] width 252 height 18
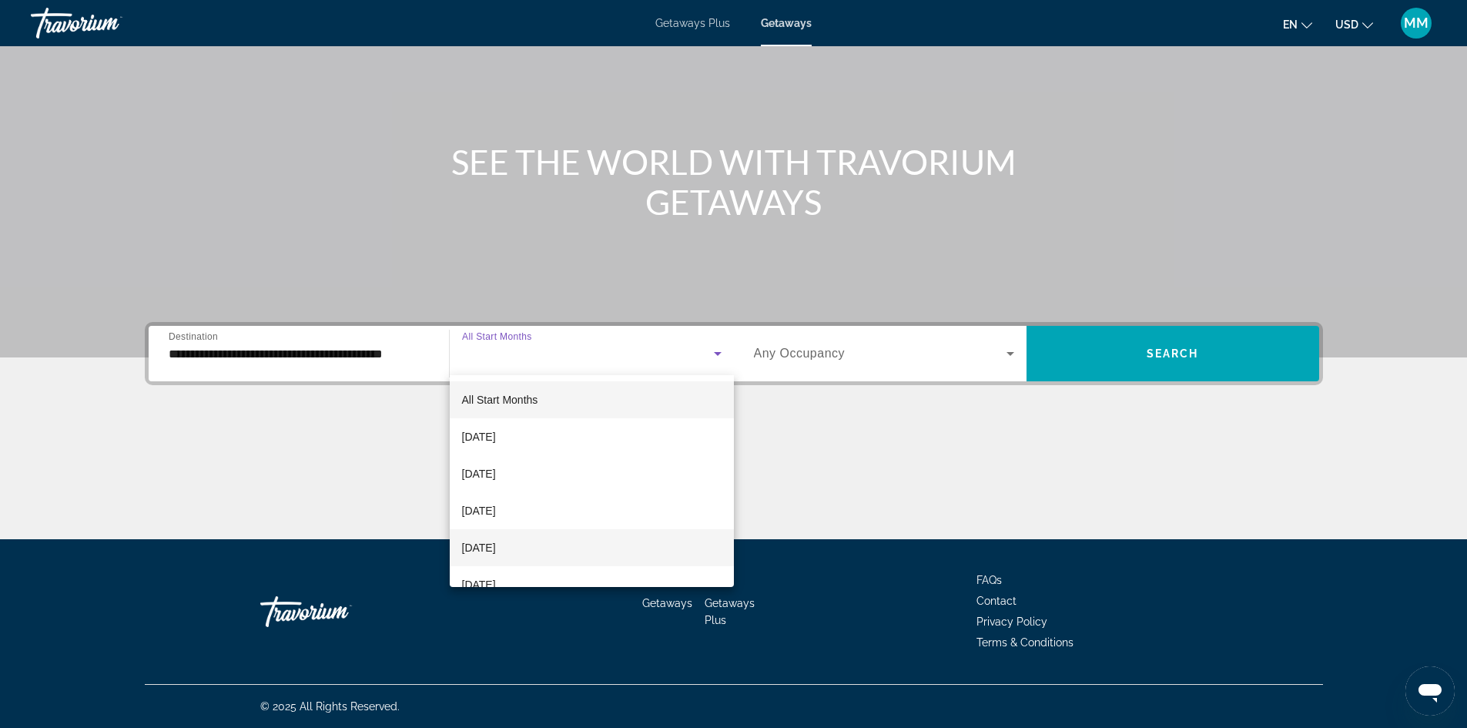
scroll to position [77, 0]
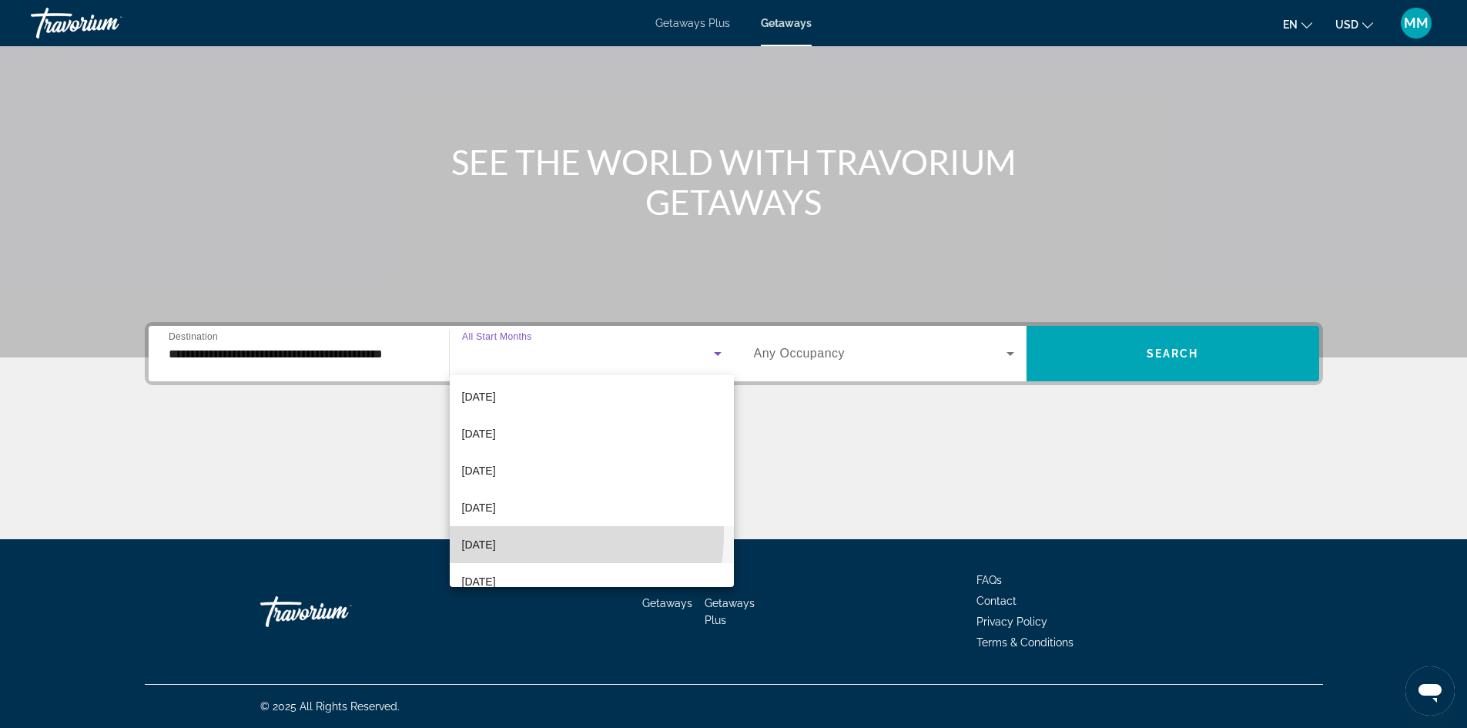
click at [519, 534] on mat-option "[DATE]" at bounding box center [592, 544] width 284 height 37
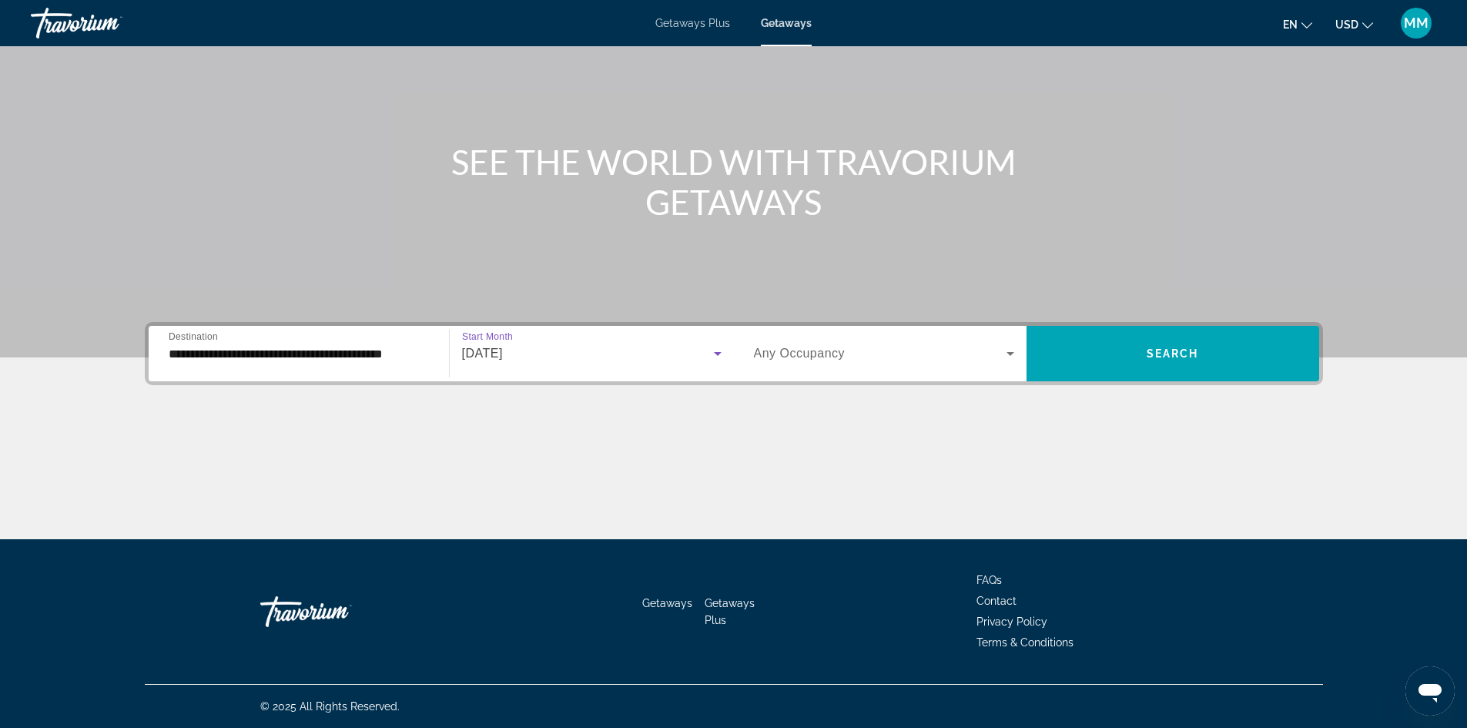
click at [801, 354] on span "Any Occupancy" at bounding box center [800, 352] width 92 height 13
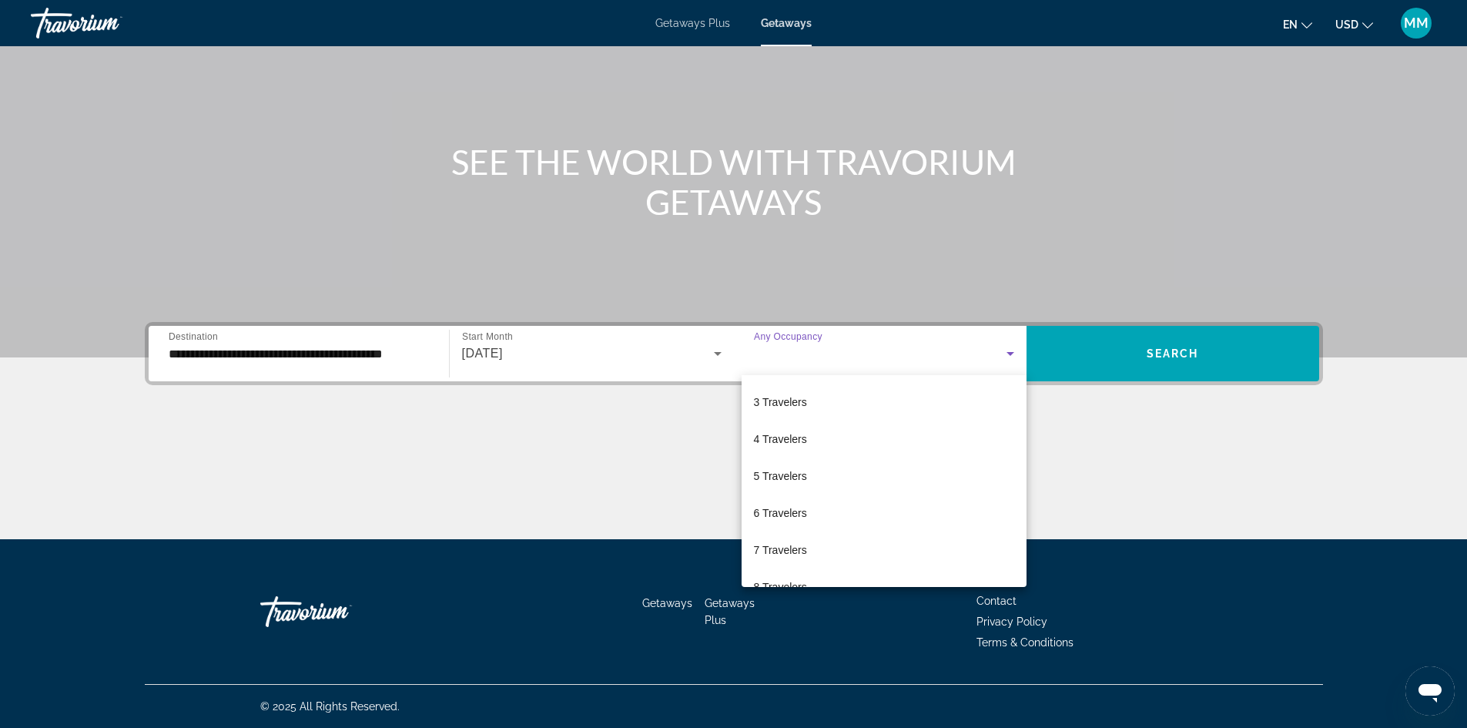
scroll to position [170, 0]
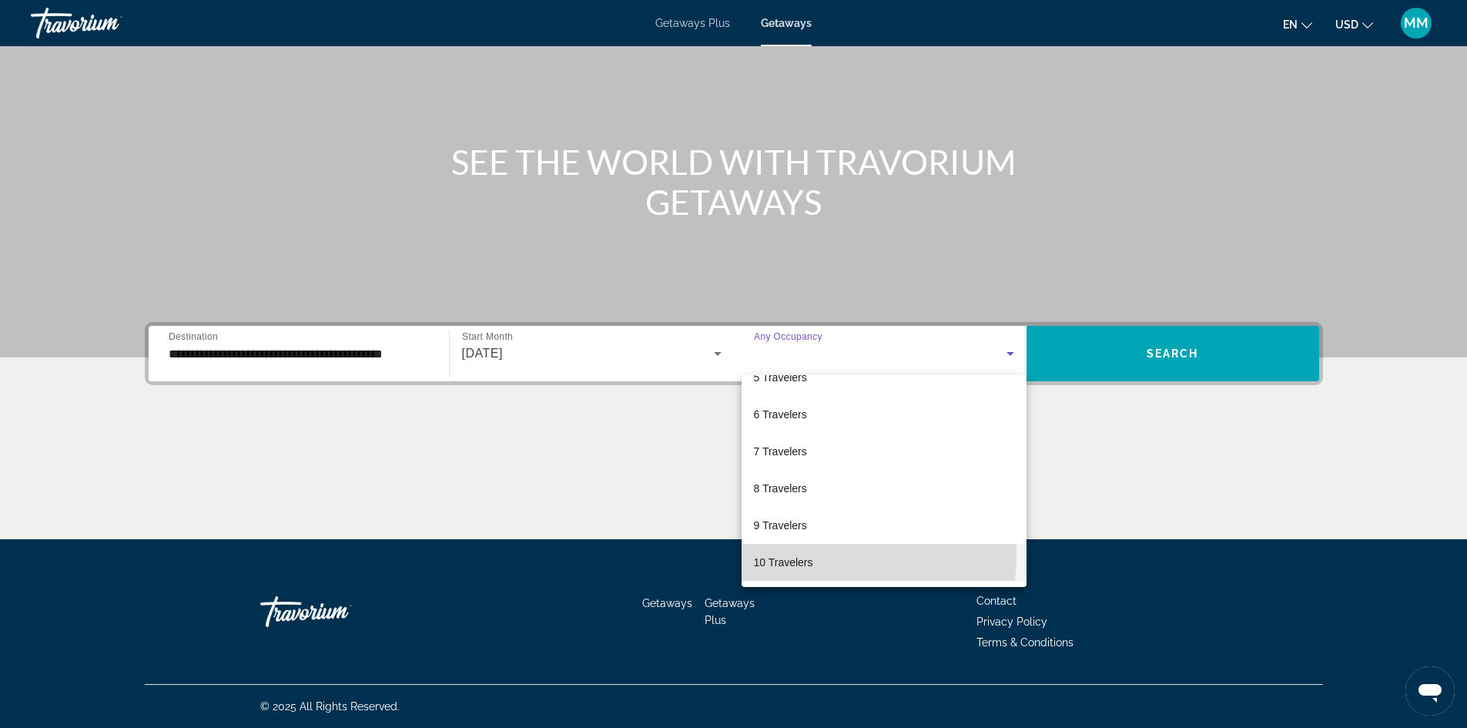
click at [805, 554] on span "10 Travelers" at bounding box center [783, 562] width 59 height 18
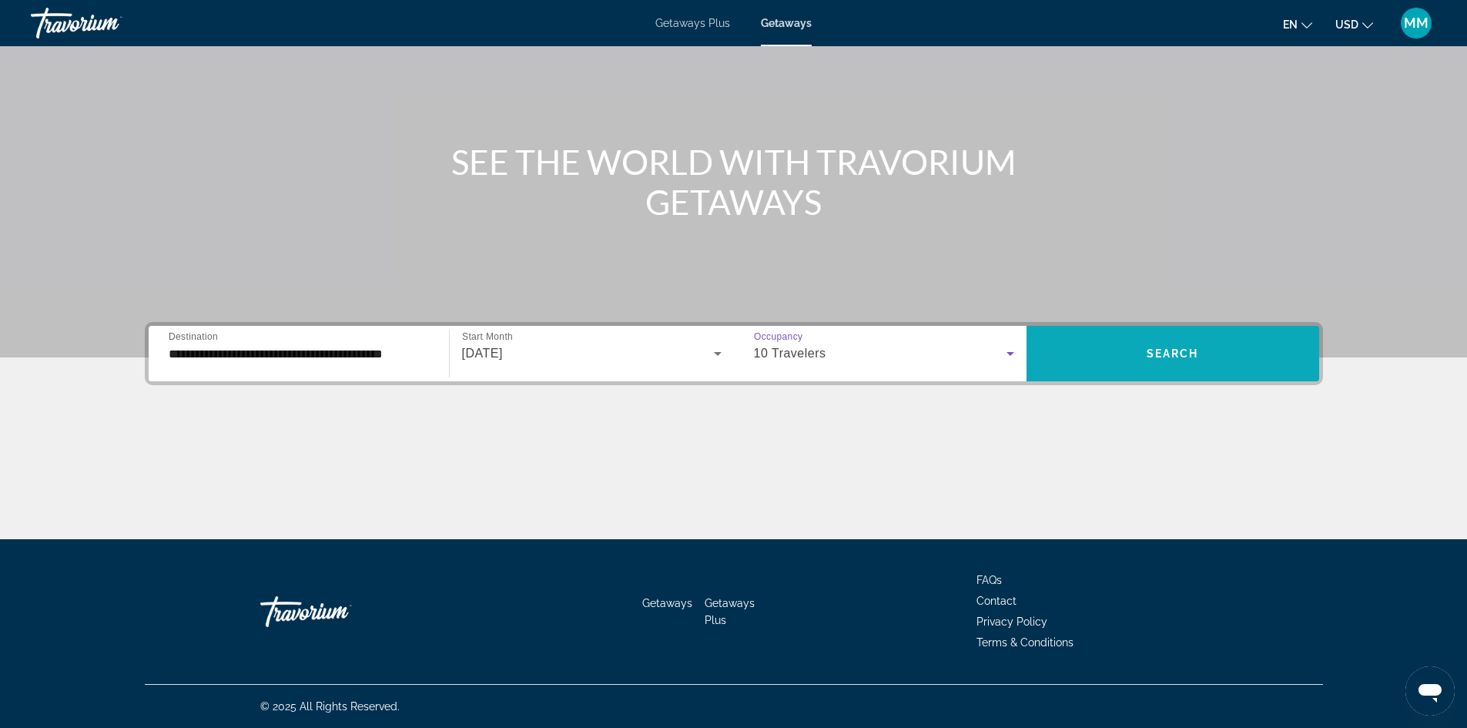
click at [1099, 330] on span "Search widget" at bounding box center [1172, 353] width 293 height 55
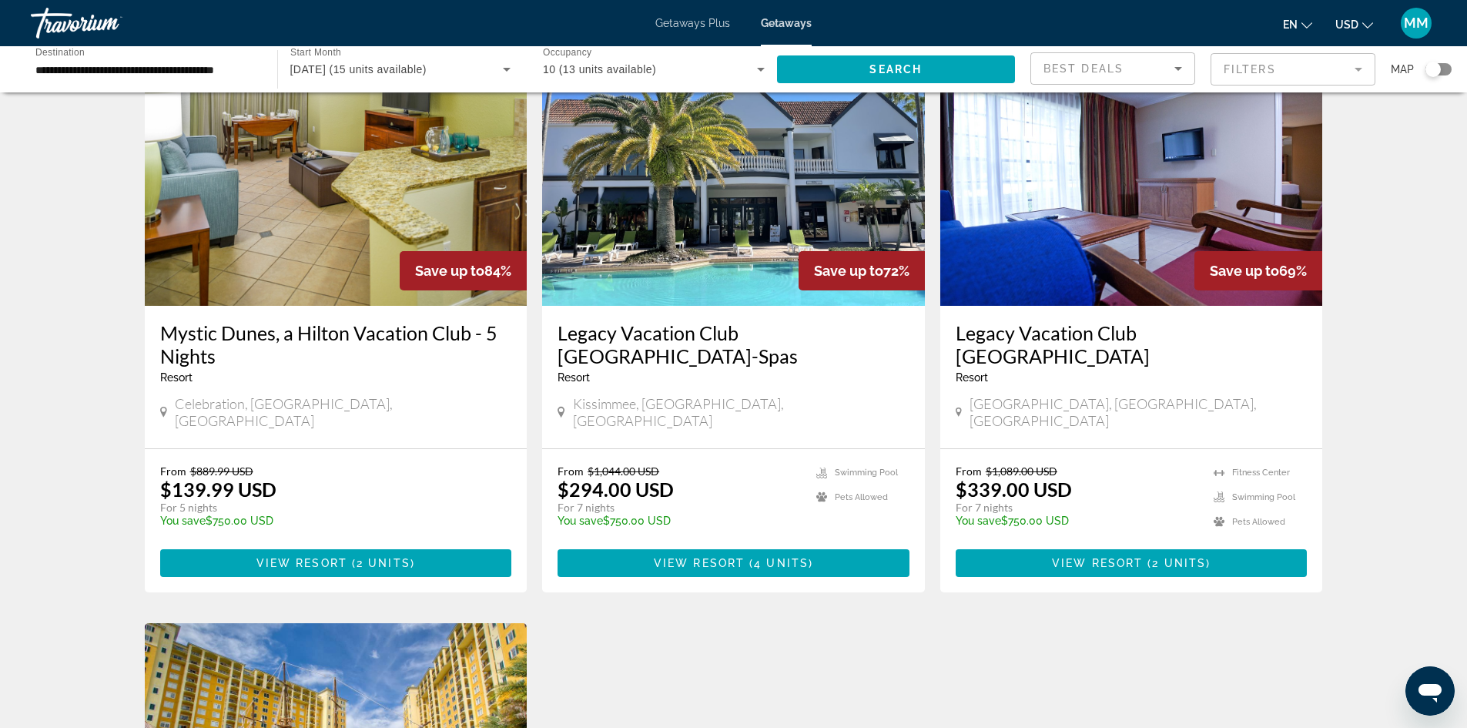
scroll to position [77, 0]
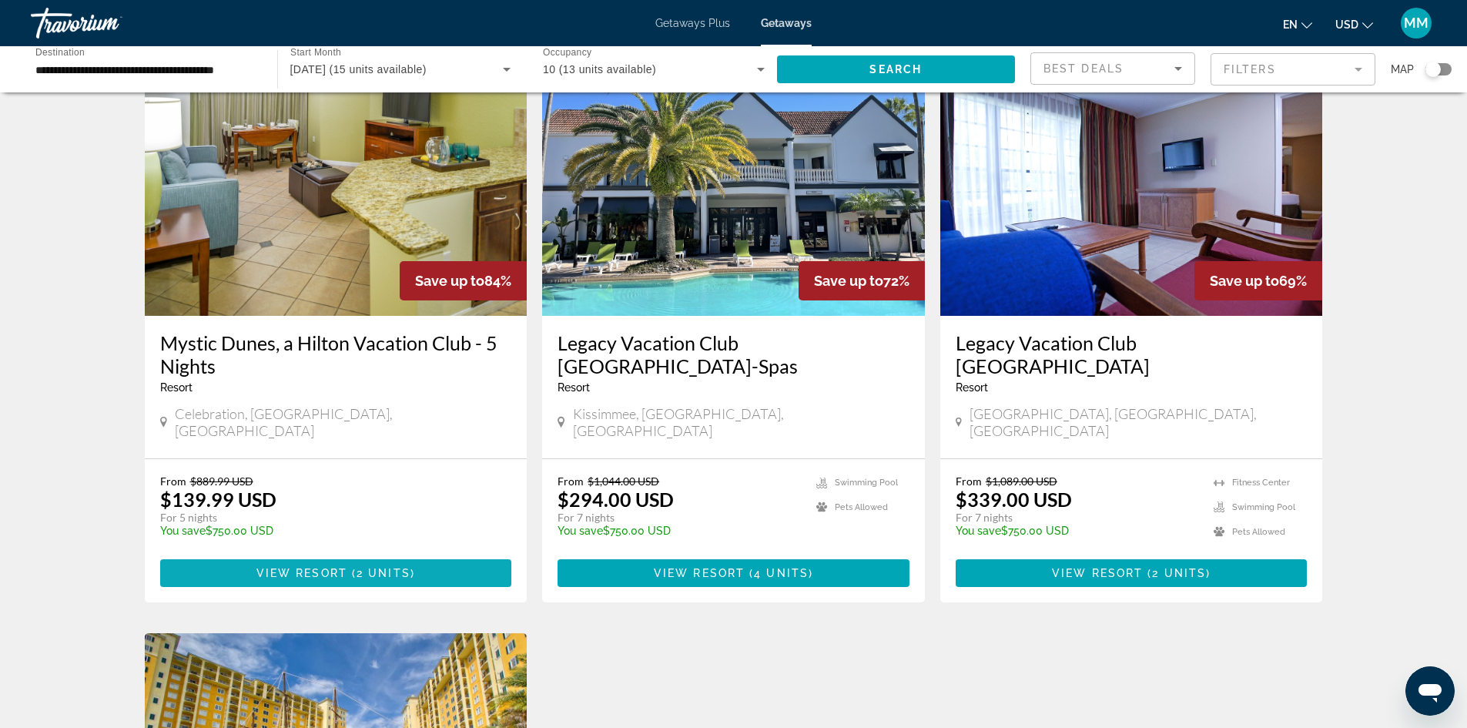
click at [435, 559] on span "Main content" at bounding box center [336, 572] width 352 height 37
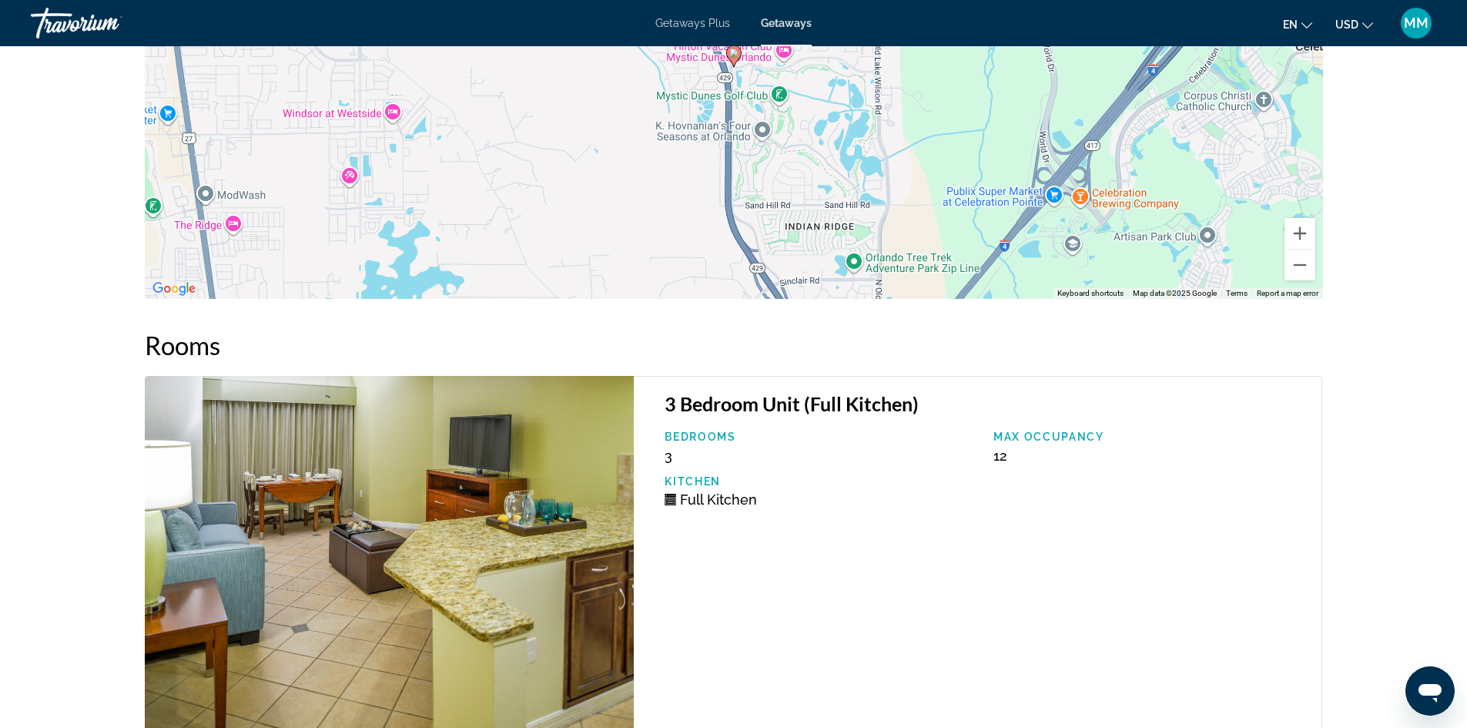
scroll to position [2383, 0]
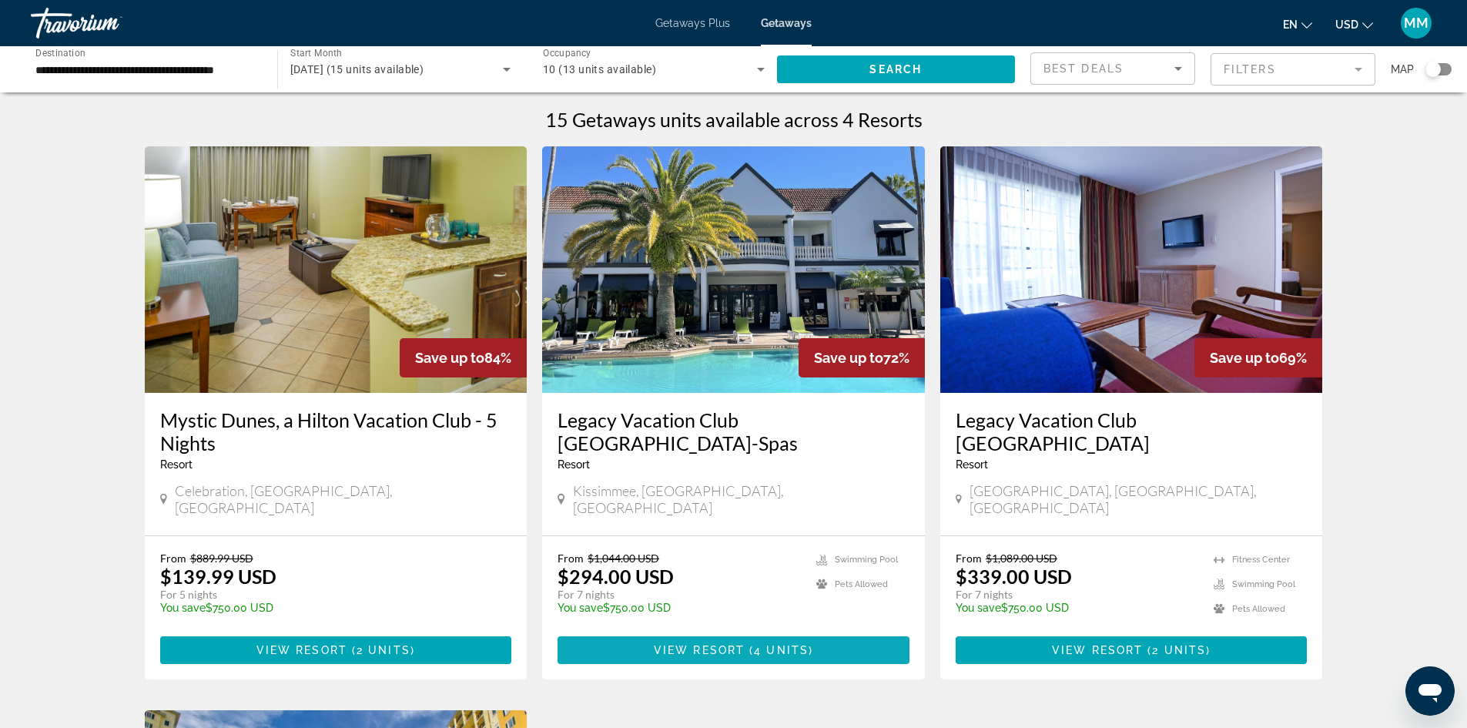
click at [691, 644] on span "View Resort" at bounding box center [699, 650] width 91 height 12
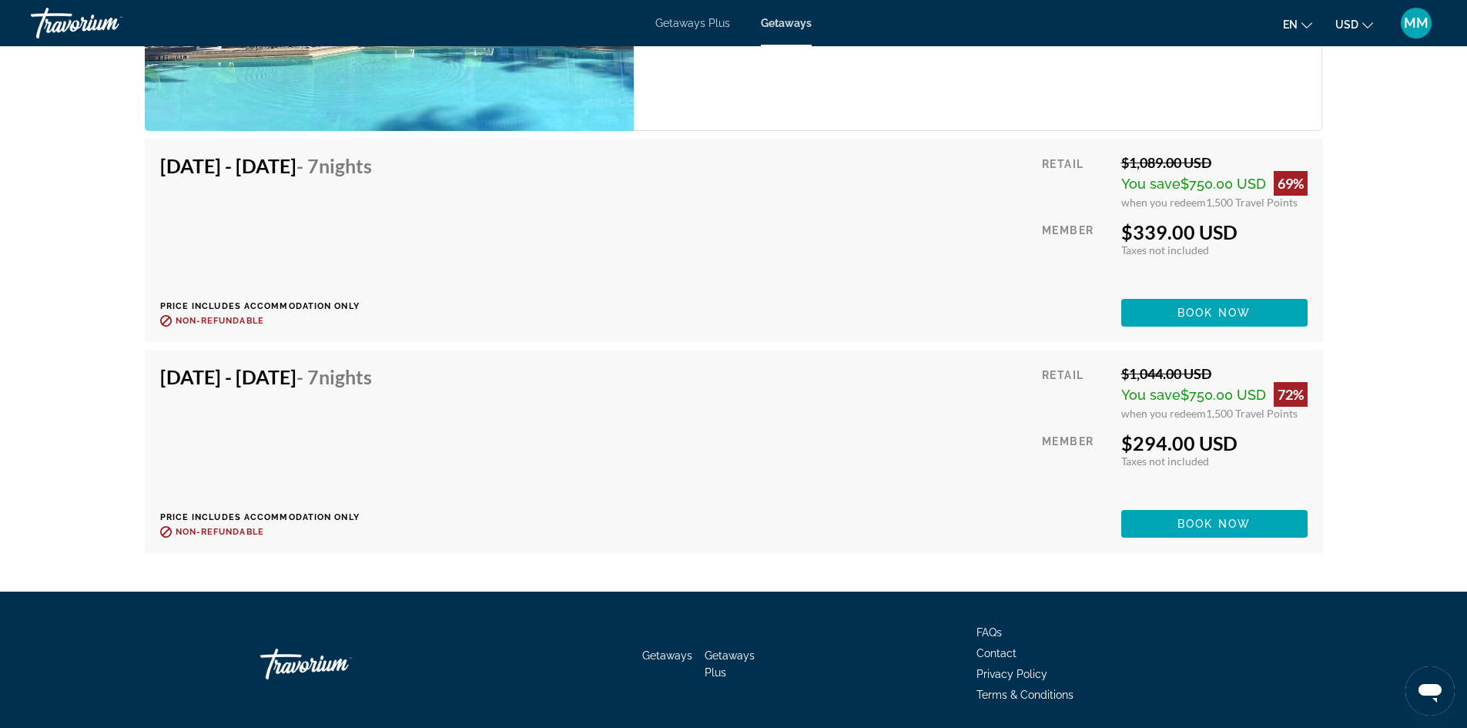
scroll to position [3340, 0]
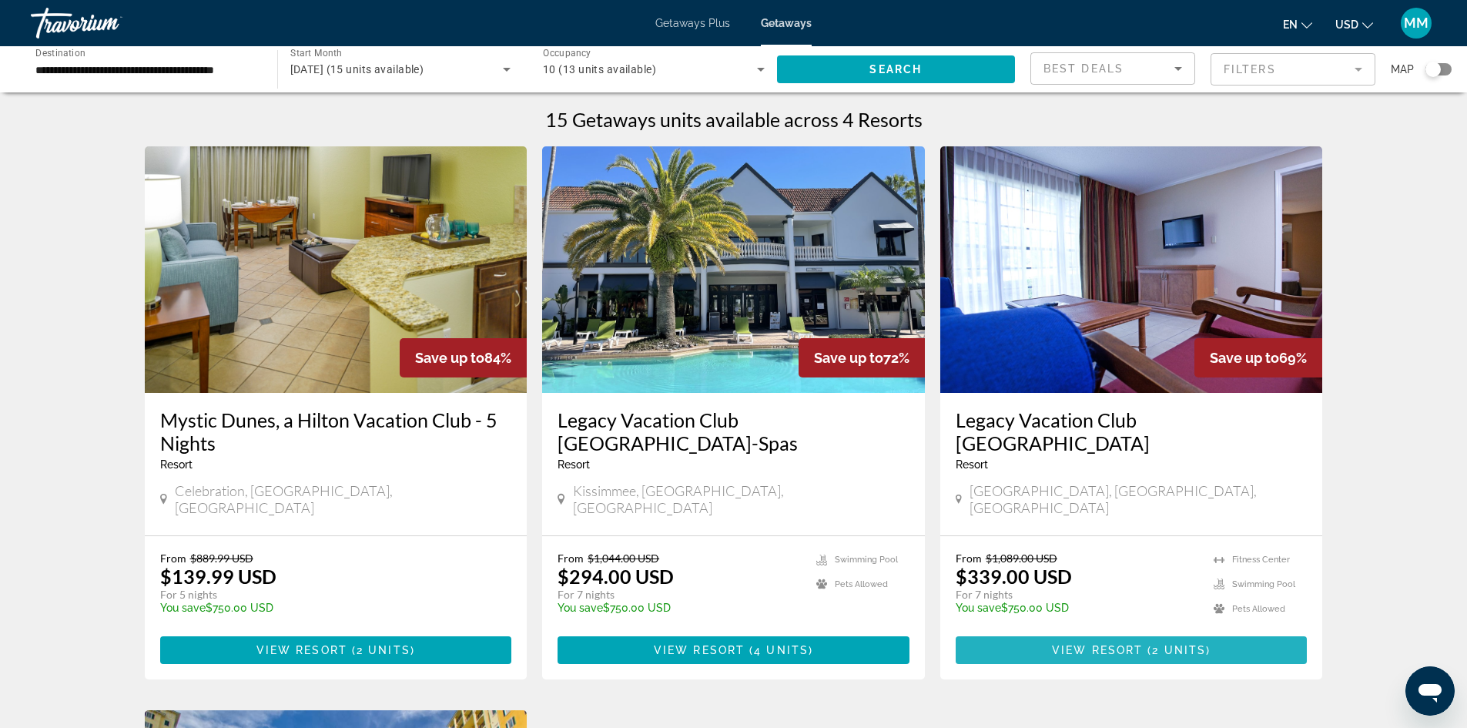
click at [1112, 644] on span "View Resort" at bounding box center [1097, 650] width 91 height 12
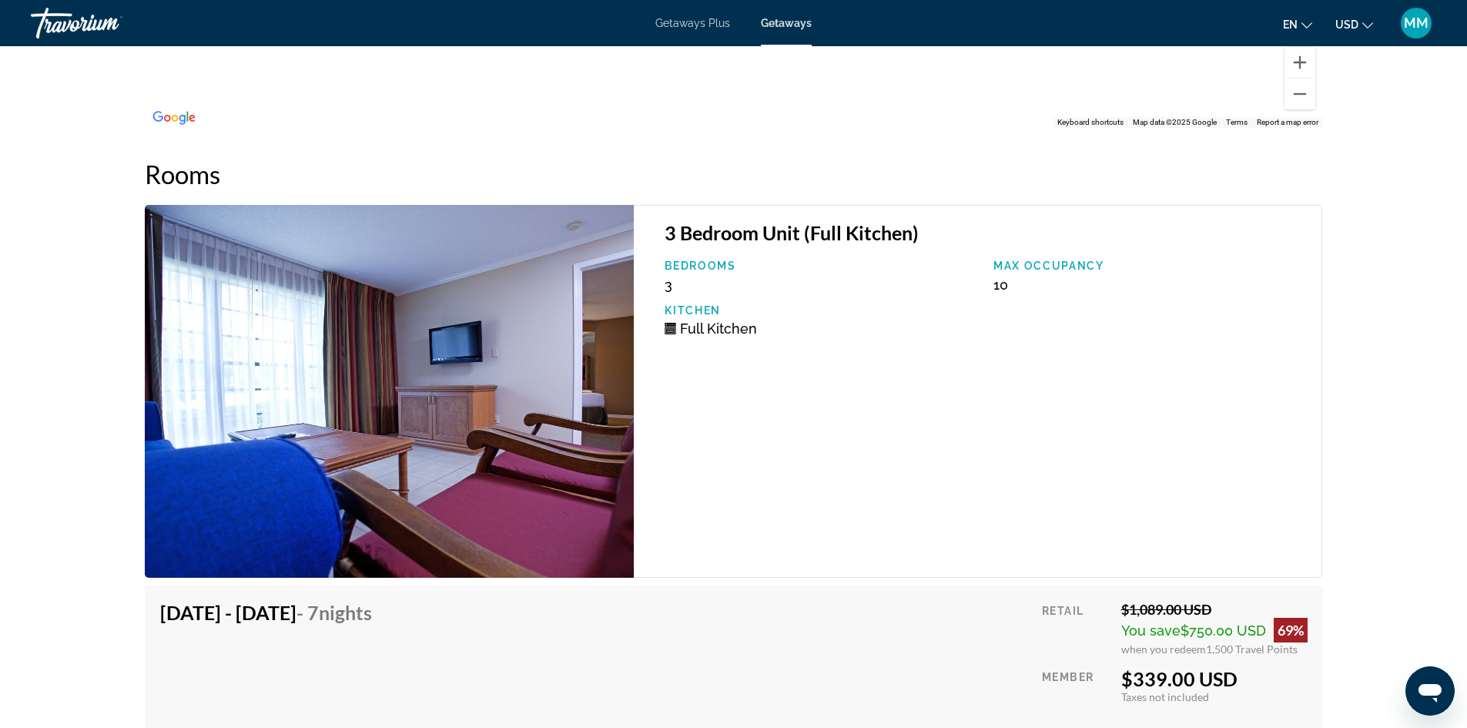
scroll to position [3116, 0]
